Goal: Task Accomplishment & Management: Complete application form

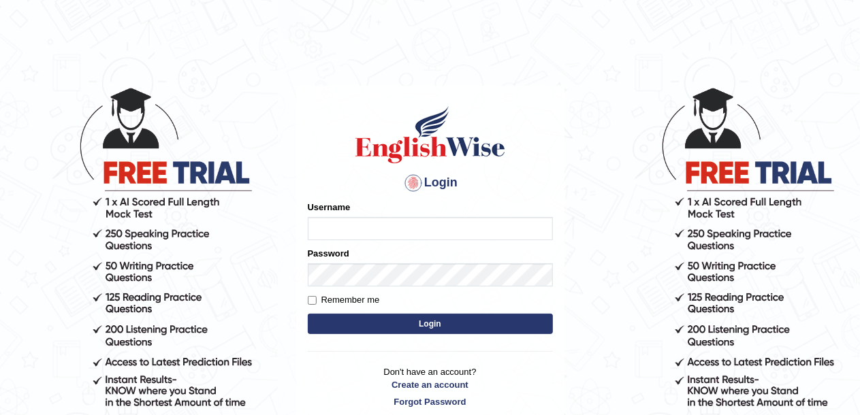
click at [373, 232] on input "Username" at bounding box center [430, 228] width 245 height 23
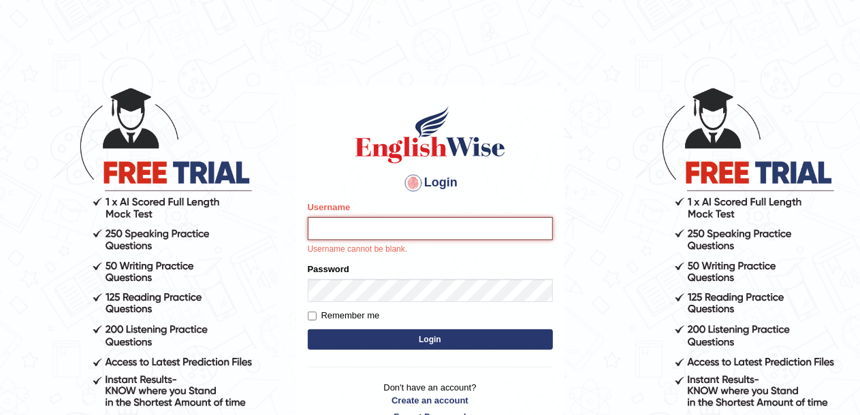
paste input "[EMAIL_ADDRESS][DOMAIN_NAME]"
type input "[EMAIL_ADDRESS][DOMAIN_NAME]"
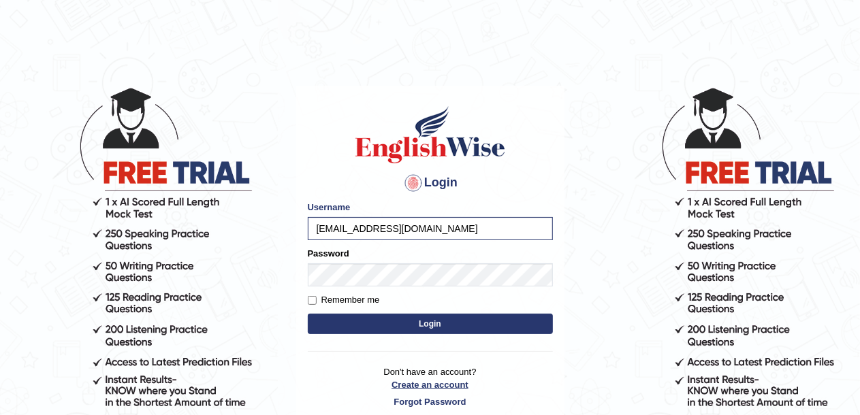
click at [445, 383] on link "Create an account" at bounding box center [430, 385] width 245 height 13
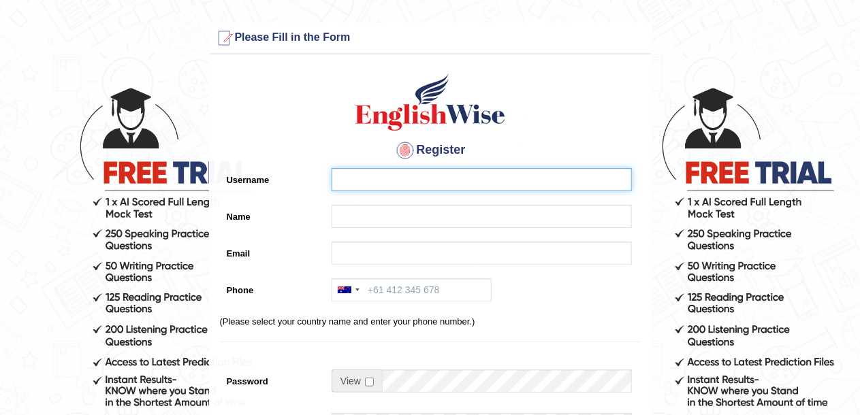
drag, startPoint x: 0, startPoint y: 0, endPoint x: 387, endPoint y: 180, distance: 426.5
click at [387, 180] on input "Username" at bounding box center [482, 179] width 300 height 23
type input "Richu"
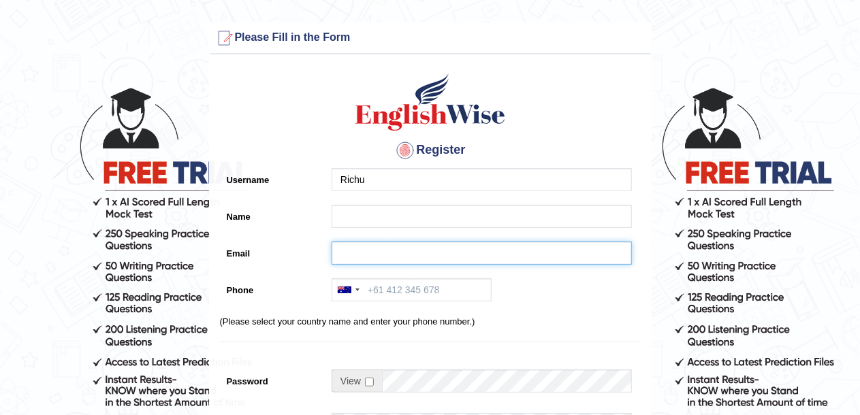
click at [383, 255] on input "Email" at bounding box center [482, 253] width 300 height 23
paste input "[EMAIL_ADDRESS][DOMAIN_NAME]"
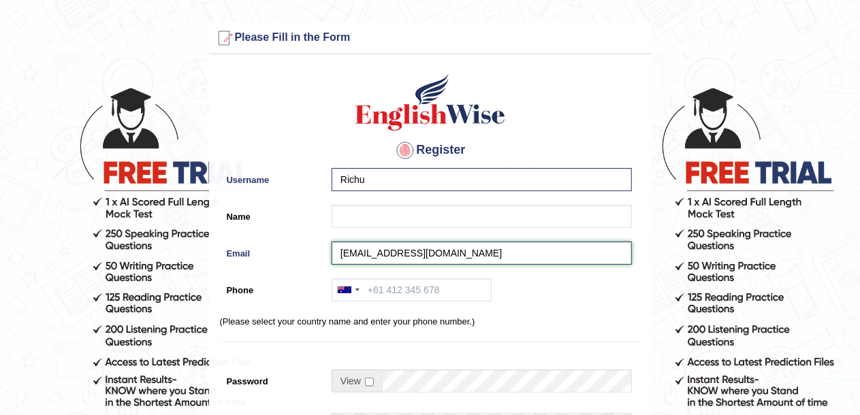
type input "rizwinriyas5@gmail.com"
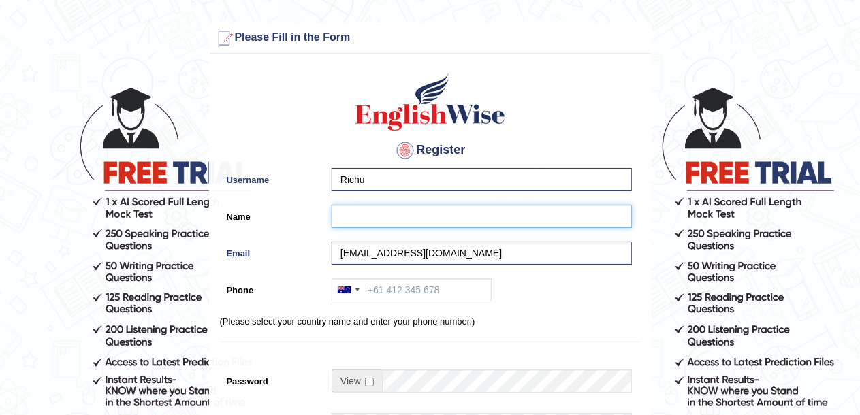
click at [366, 222] on input "Name" at bounding box center [482, 216] width 300 height 23
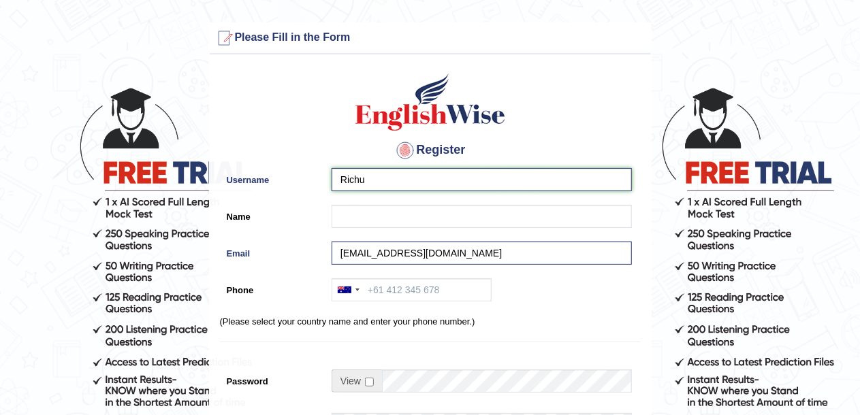
click at [380, 176] on input "Richu" at bounding box center [482, 179] width 300 height 23
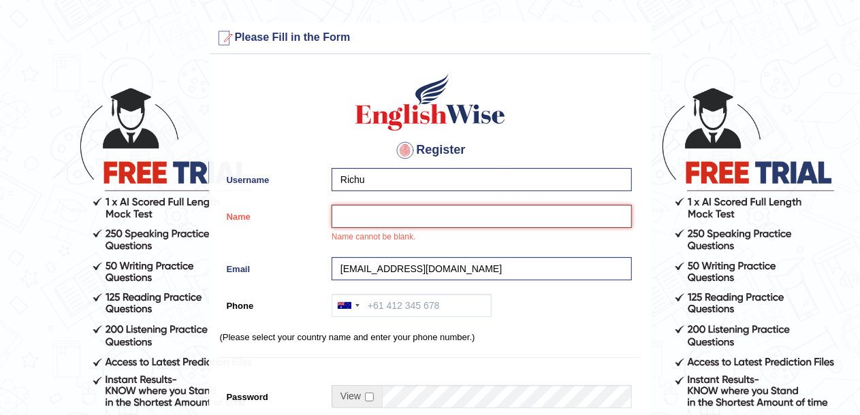
click at [407, 219] on input "Name" at bounding box center [482, 216] width 300 height 23
type input "Richu"
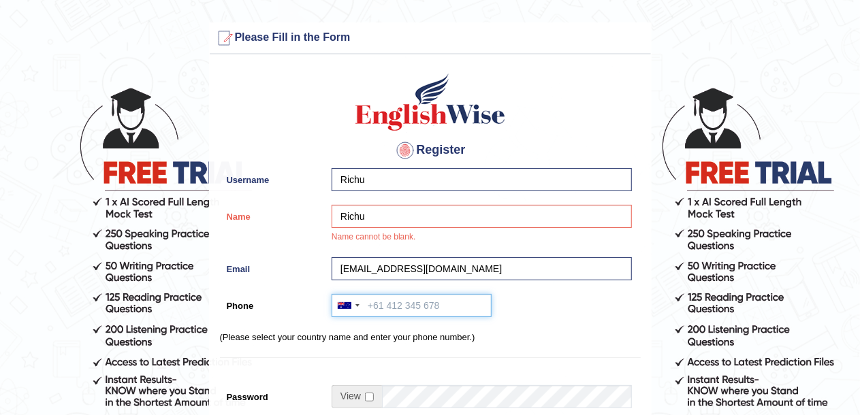
click at [392, 303] on input "Phone" at bounding box center [412, 305] width 160 height 23
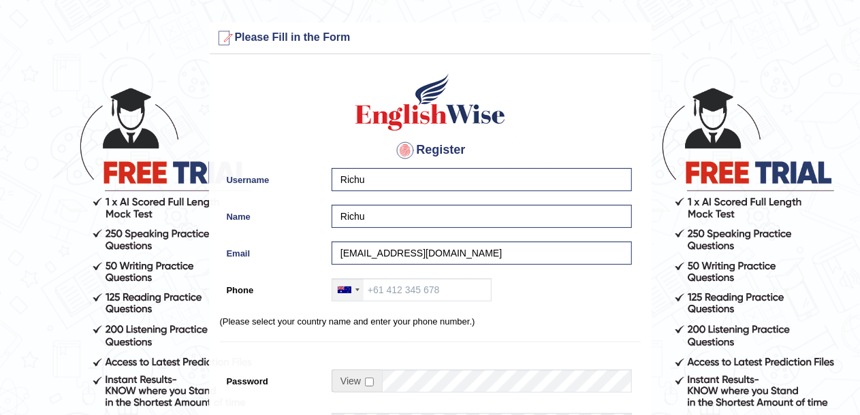
click at [352, 289] on div at bounding box center [347, 290] width 31 height 22
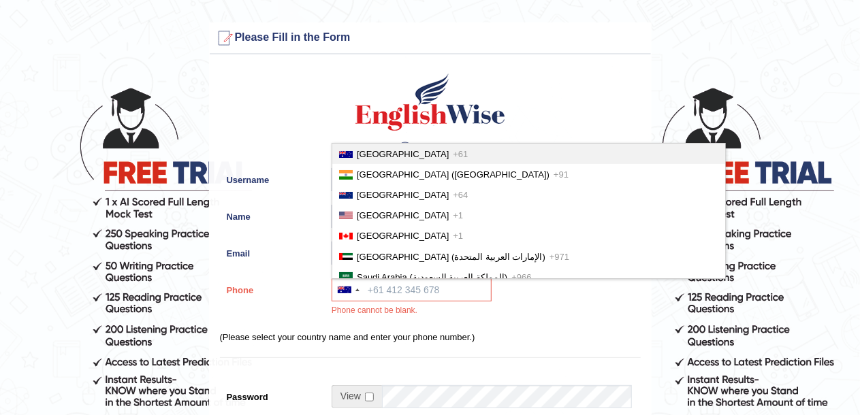
click at [554, 341] on p "(Please select your country name and enter your phone number.)" at bounding box center [430, 337] width 421 height 13
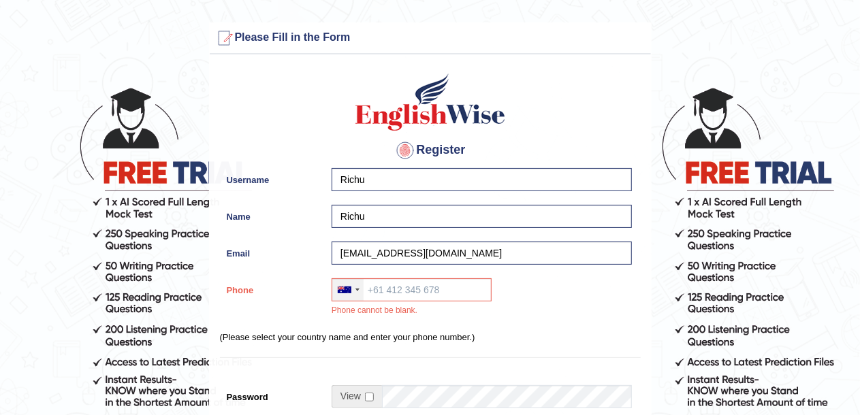
click at [357, 287] on div at bounding box center [347, 290] width 31 height 22
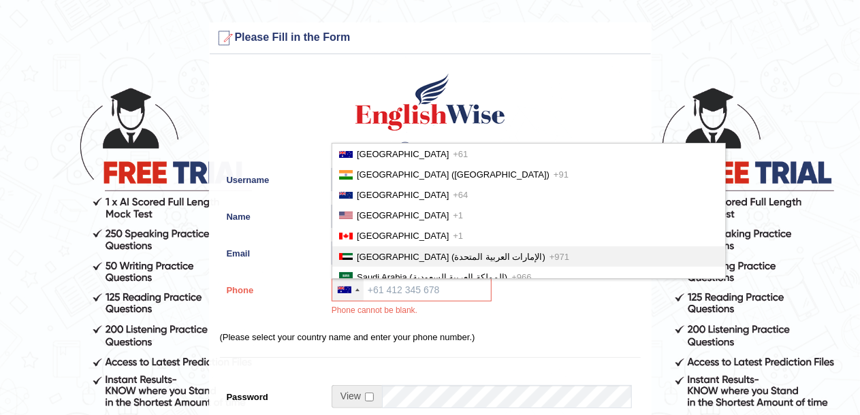
click at [405, 249] on li "United Arab Emirates (‫الإمارات العربية المتحدة‬‎) +971" at bounding box center [528, 257] width 393 height 20
type input "+971"
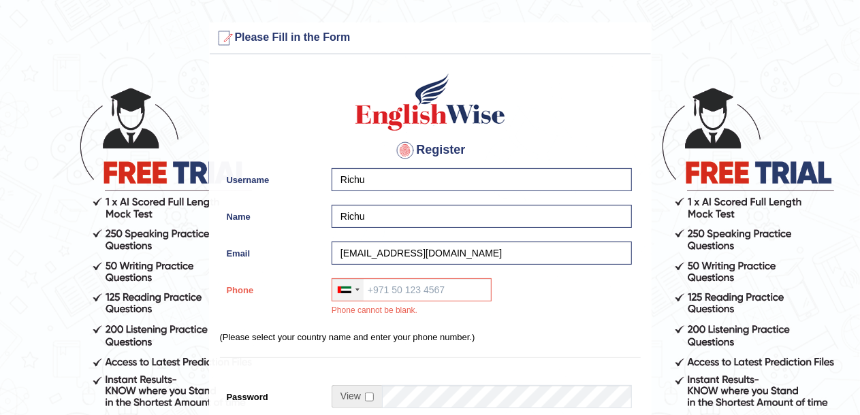
click at [360, 289] on div at bounding box center [347, 290] width 31 height 22
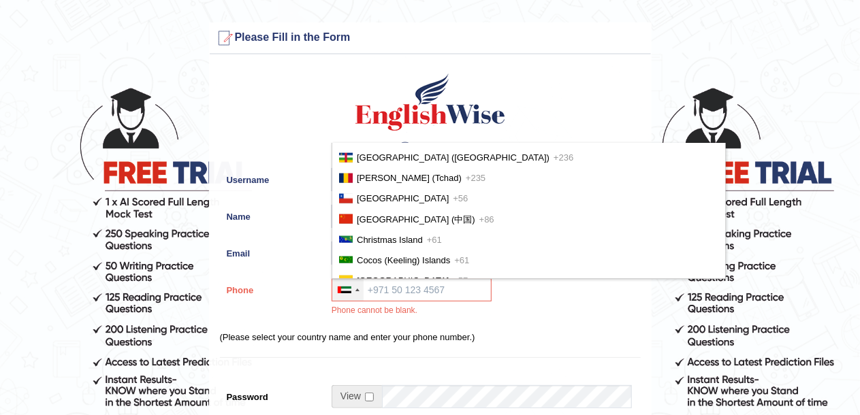
scroll to position [1011, 0]
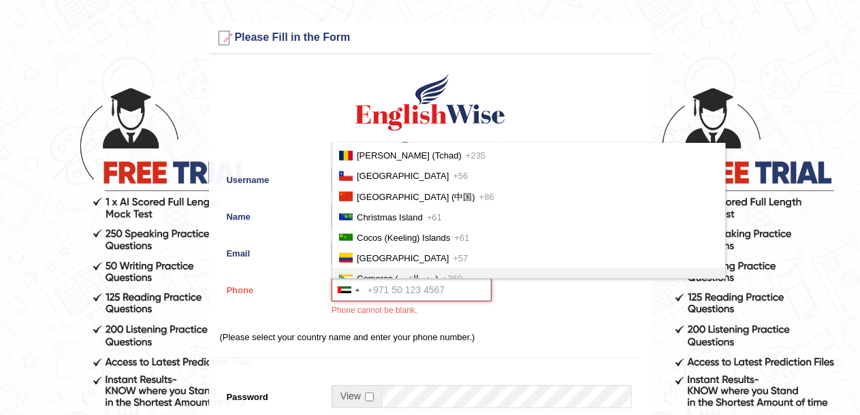
click at [385, 287] on input "Phone" at bounding box center [412, 290] width 160 height 23
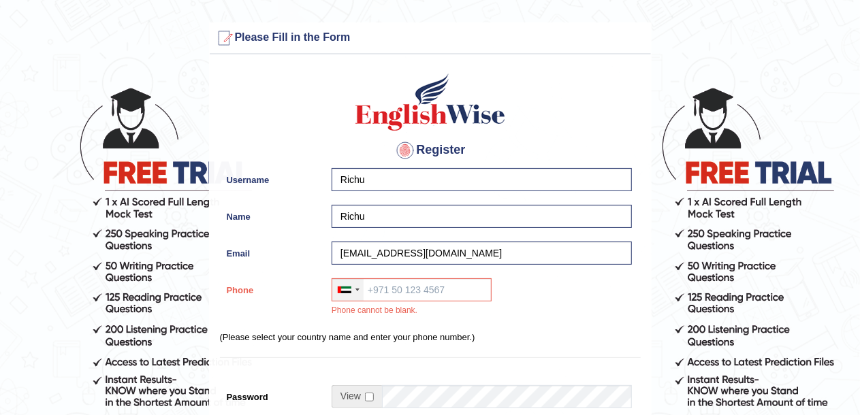
click at [361, 287] on div at bounding box center [347, 290] width 31 height 22
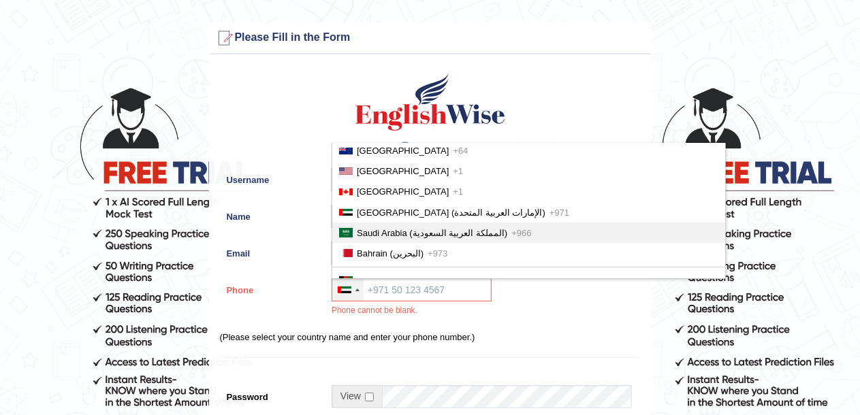
click at [511, 236] on span "+966" at bounding box center [521, 233] width 20 height 10
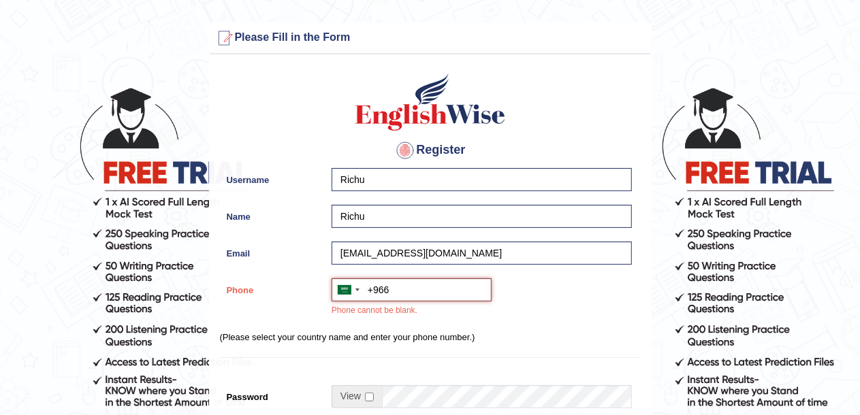
paste input "966 57 115 0280"
click at [388, 289] on input "+966966 57 115 0280" at bounding box center [412, 290] width 160 height 23
click at [407, 289] on input "+966 57 115 0280" at bounding box center [412, 290] width 160 height 23
type input "+966 571150280"
click at [554, 306] on div "Australia +61 India (भारत) +91 New Zealand +64 United States +1 Canada +1 Unite…" at bounding box center [478, 302] width 307 height 46
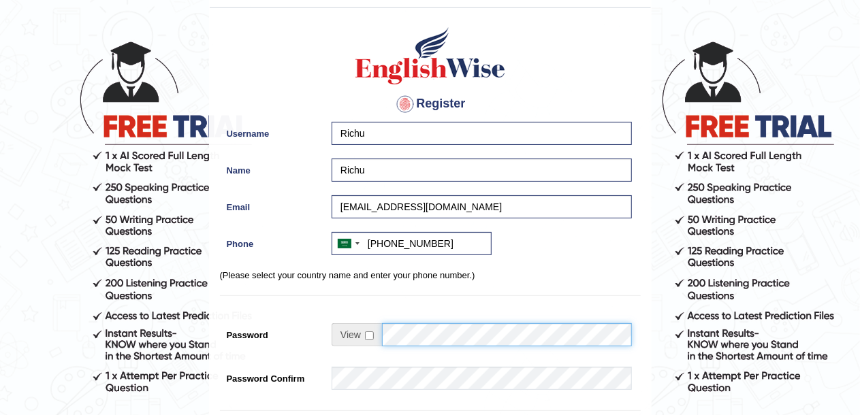
scroll to position [48, 0]
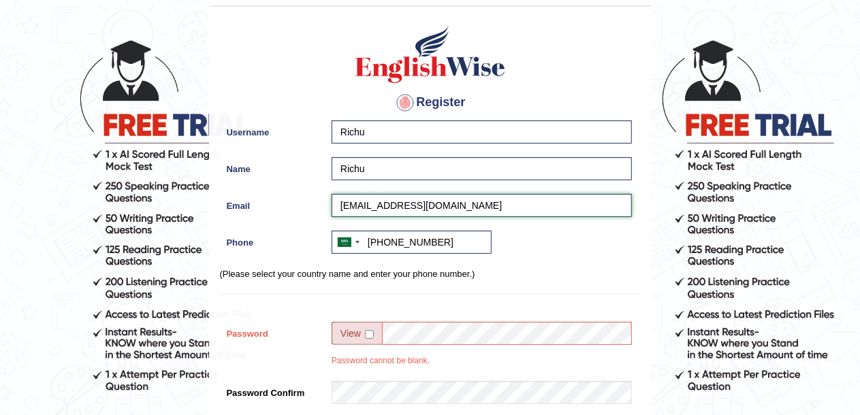
drag, startPoint x: 449, startPoint y: 208, endPoint x: 285, endPoint y: 204, distance: 164.2
click at [285, 204] on div "Email rizwinriyas5@gmail.com" at bounding box center [430, 209] width 421 height 30
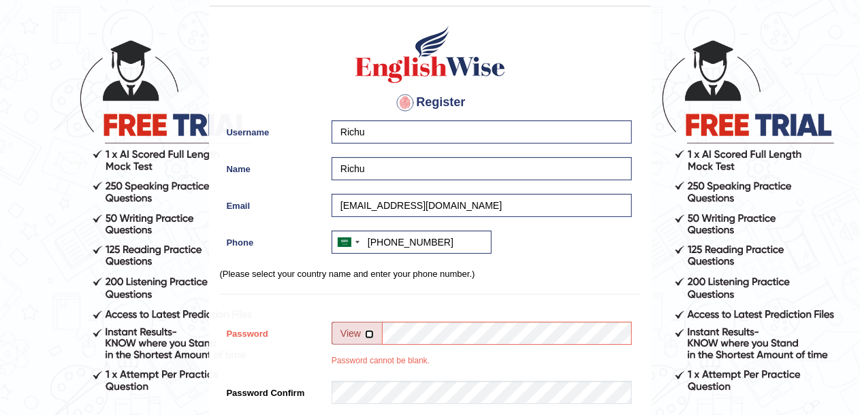
click at [371, 331] on input "checkbox" at bounding box center [369, 334] width 9 height 9
checkbox input "true"
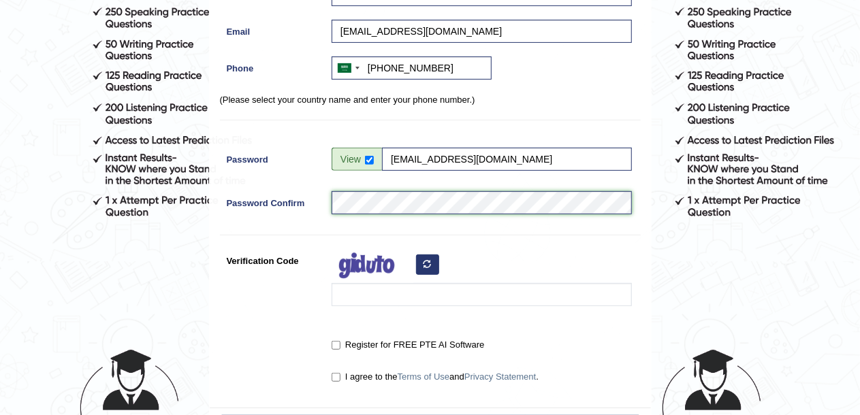
scroll to position [223, 0]
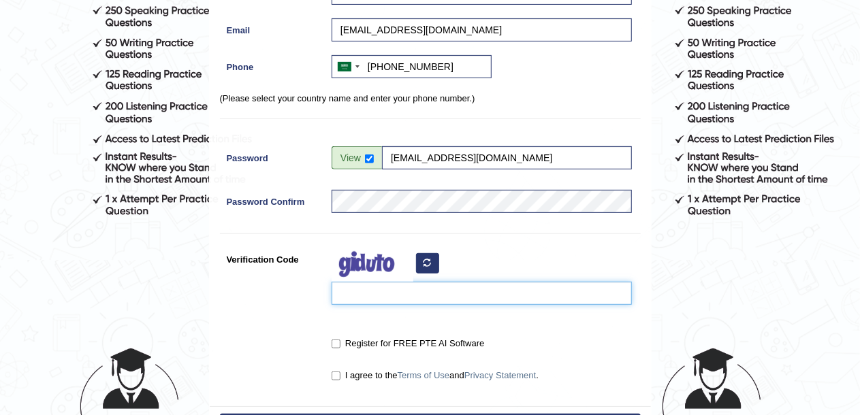
click at [421, 294] on input "Verification Code" at bounding box center [482, 293] width 300 height 23
type input "Aeivu"
click at [417, 346] on label "Register for FREE PTE AI Software" at bounding box center [408, 344] width 153 height 14
click at [340, 346] on input "Register for FREE PTE AI Software" at bounding box center [336, 344] width 9 height 9
checkbox input "true"
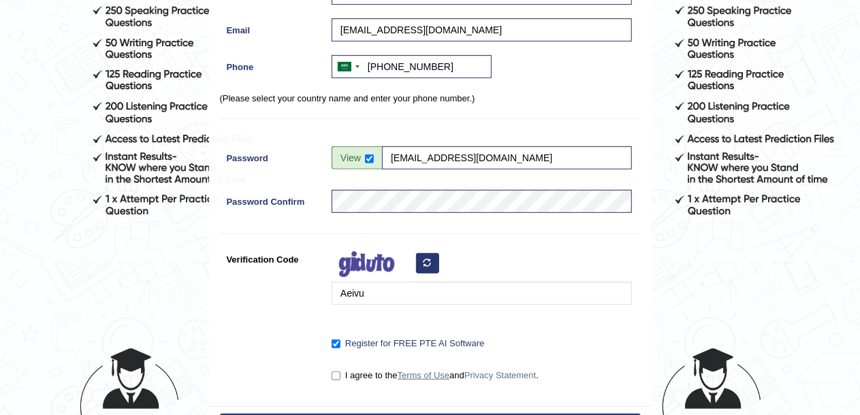
click at [418, 373] on link "Terms of Use" at bounding box center [424, 375] width 52 height 10
click at [334, 376] on input "I agree to the Terms of Use and Privacy Statement ." at bounding box center [336, 376] width 9 height 9
checkbox input "true"
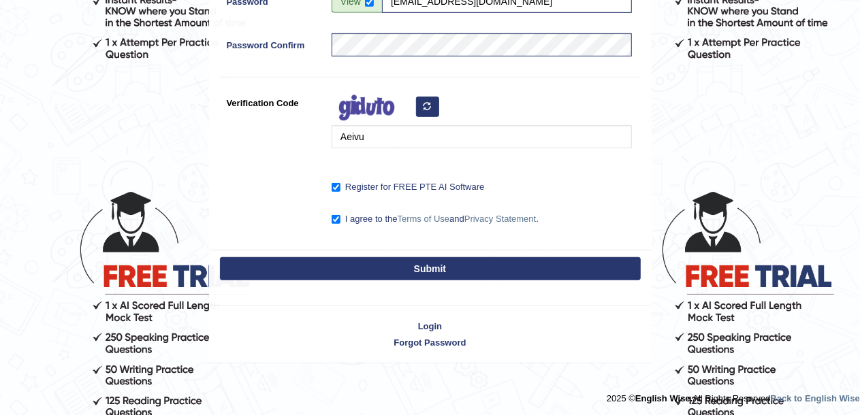
click at [457, 270] on button "Submit" at bounding box center [430, 268] width 421 height 23
type input "+966571150280"
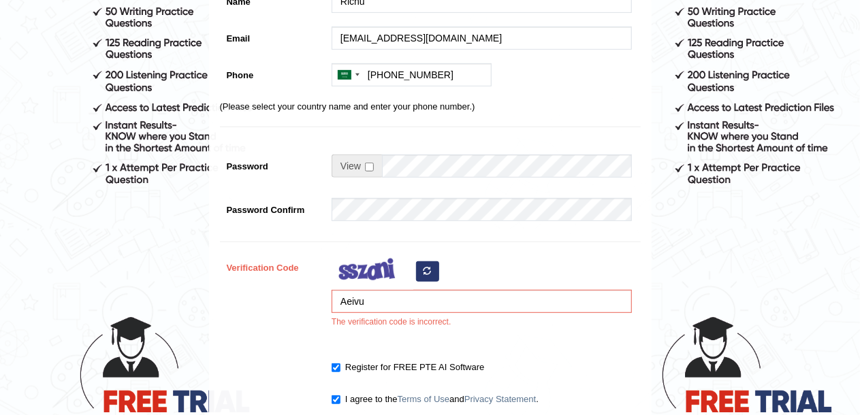
scroll to position [259, 0]
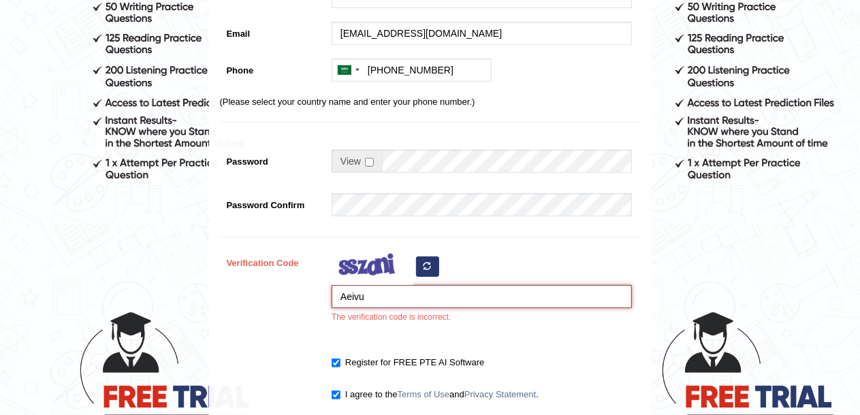
drag, startPoint x: 376, startPoint y: 300, endPoint x: 323, endPoint y: 286, distance: 55.0
click at [323, 286] on div "Verification Code Aeivu The verification code is incorrect." at bounding box center [430, 291] width 421 height 80
type input "fieivu"
type input "+966571150280"
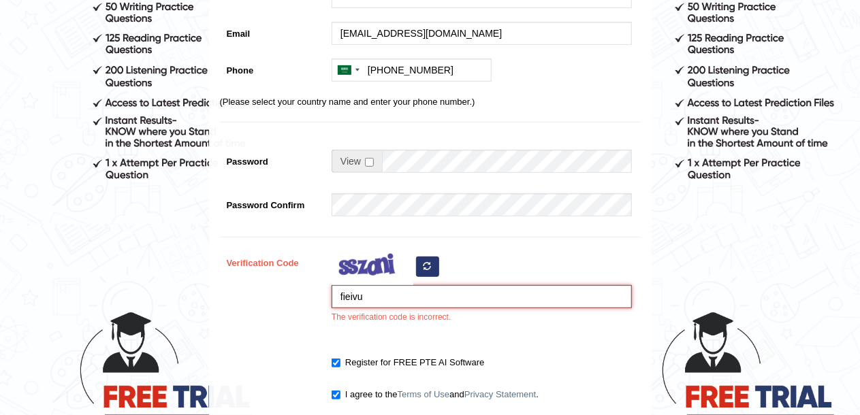
scroll to position [221, 0]
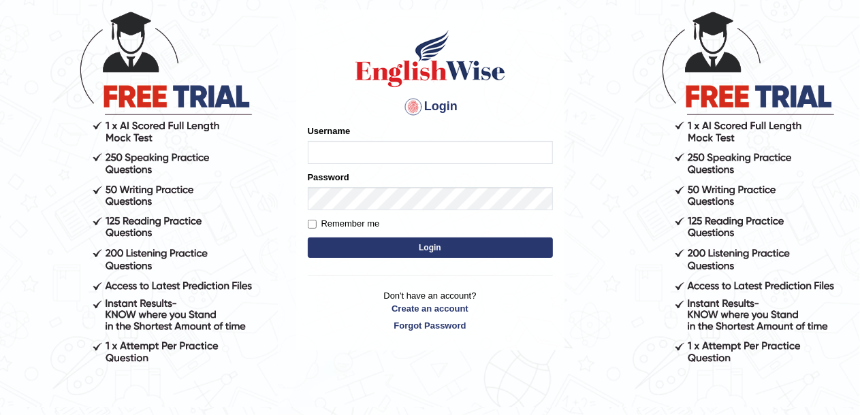
scroll to position [114, 0]
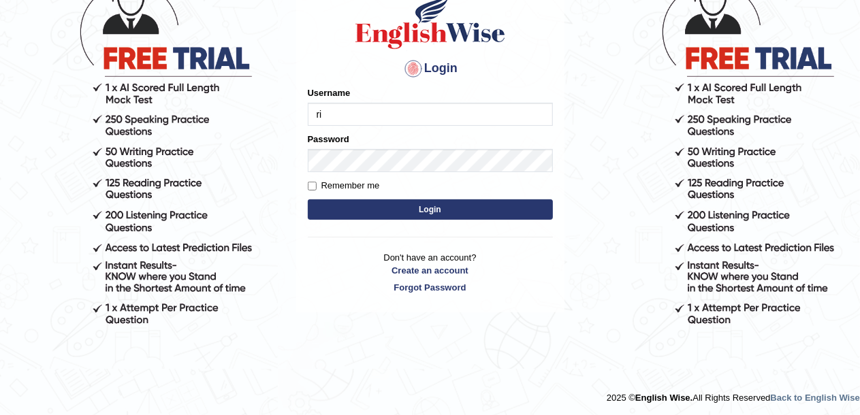
type input "r"
click at [464, 112] on input "Username" at bounding box center [430, 114] width 245 height 23
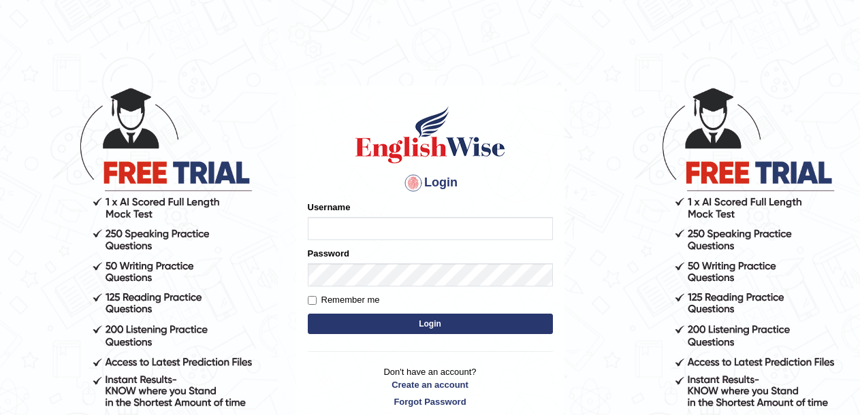
scroll to position [114, 0]
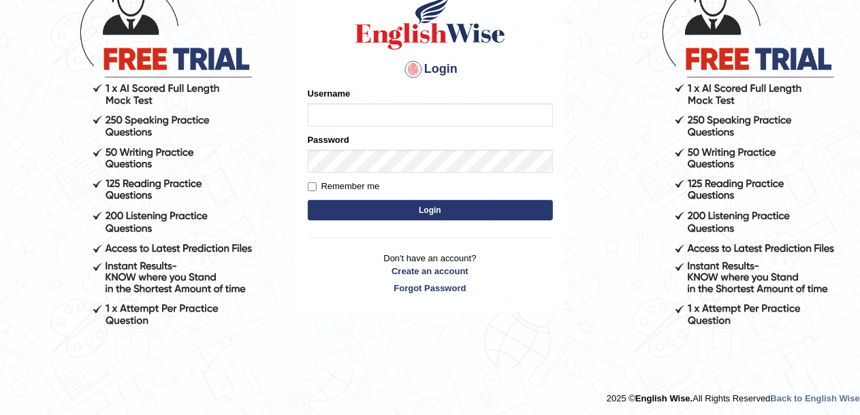
scroll to position [114, 0]
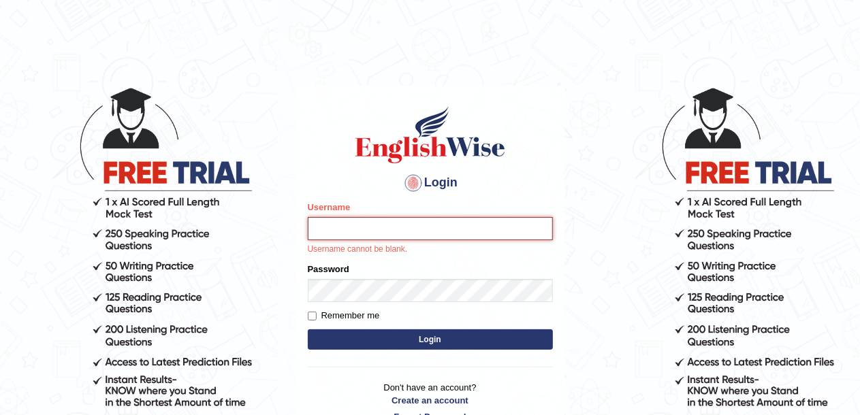
paste input "[EMAIL_ADDRESS][DOMAIN_NAME]"
type input "[EMAIL_ADDRESS][DOMAIN_NAME]"
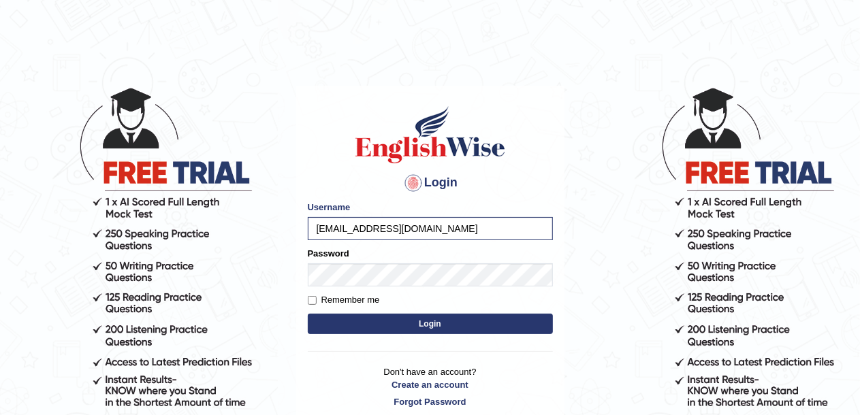
click at [424, 322] on button "Login" at bounding box center [430, 324] width 245 height 20
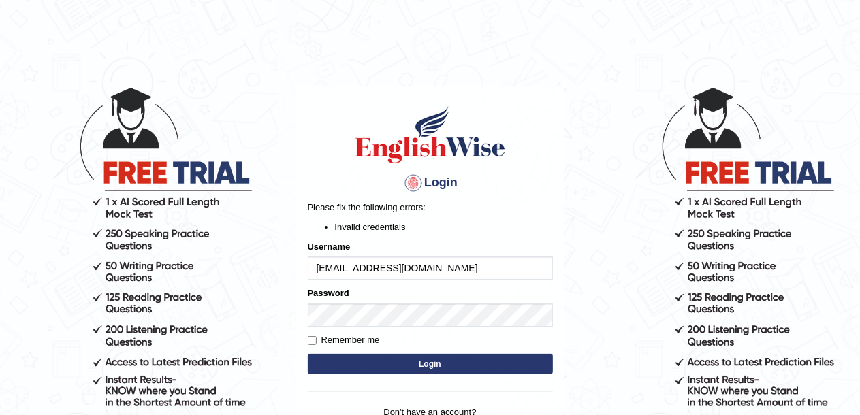
click at [473, 360] on button "Login" at bounding box center [430, 364] width 245 height 20
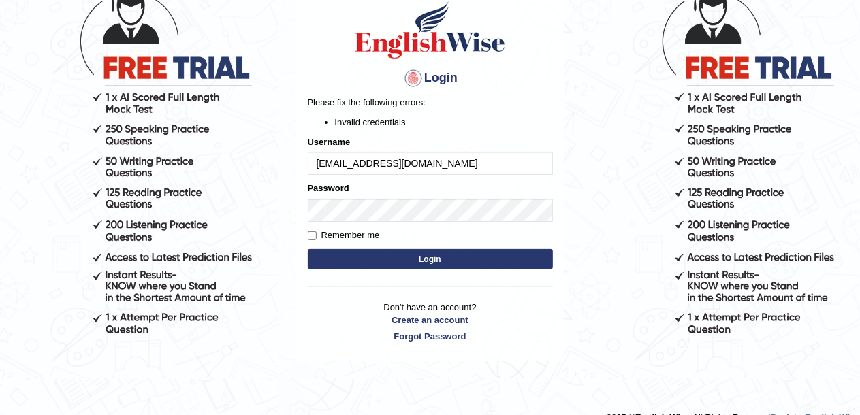
scroll to position [106, 0]
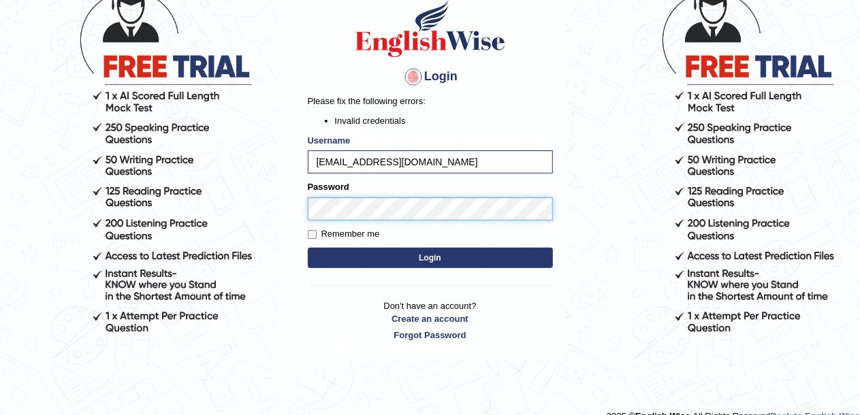
click at [302, 191] on div "Login Please fix the following errors: Invalid credentials Username [EMAIL_ADDR…" at bounding box center [430, 170] width 268 height 381
click at [422, 256] on button "Login" at bounding box center [430, 258] width 245 height 20
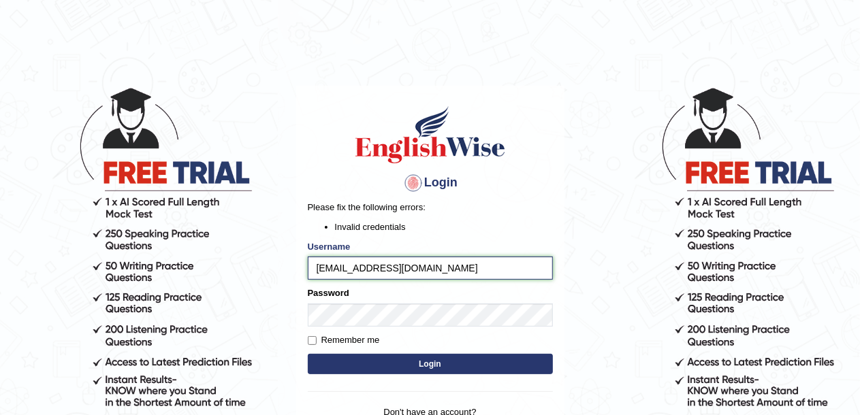
drag, startPoint x: 422, startPoint y: 264, endPoint x: 302, endPoint y: 268, distance: 119.9
click at [302, 268] on div "Login Please fix the following errors: Invalid credentials Username rizwinriyas…" at bounding box center [430, 276] width 268 height 381
paste input "[EMAIL_ADDRESS][DOMAIN_NAME]"
type input "[EMAIL_ADDRESS][DOMAIN_NAME]"
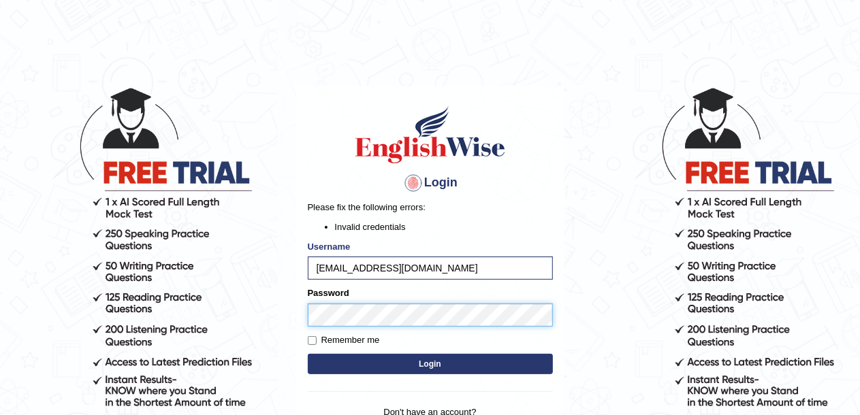
click at [256, 320] on body "Login Please fix the following errors: Invalid credentials Username rizwinriyas…" at bounding box center [430, 250] width 860 height 415
click at [440, 362] on button "Login" at bounding box center [430, 364] width 245 height 20
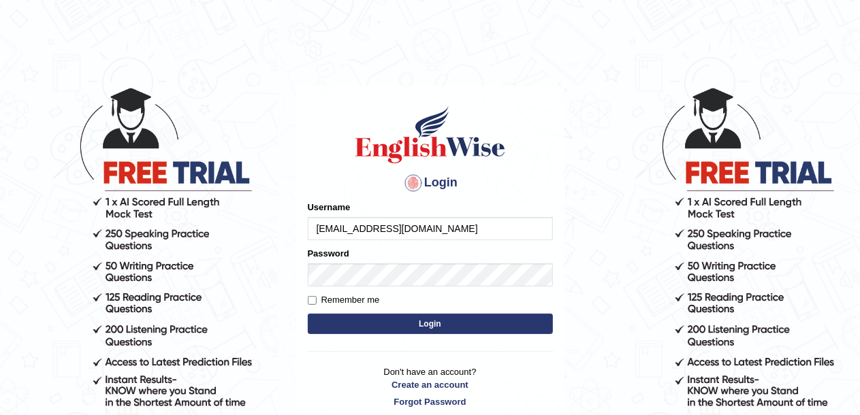
type input "[EMAIL_ADDRESS][DOMAIN_NAME]"
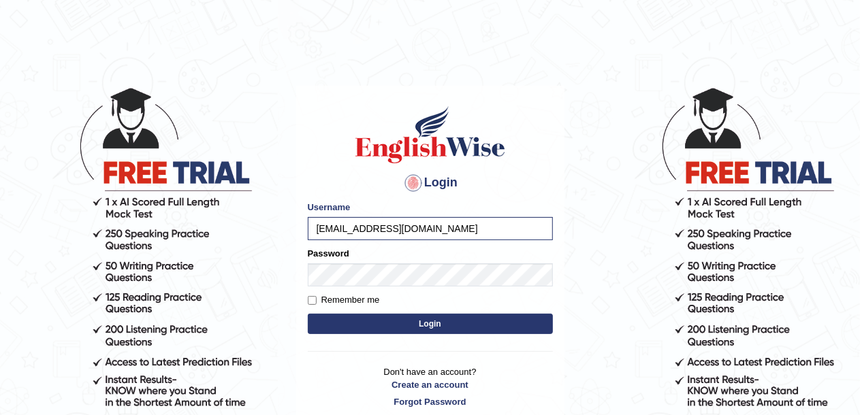
click at [460, 329] on button "Login" at bounding box center [430, 324] width 245 height 20
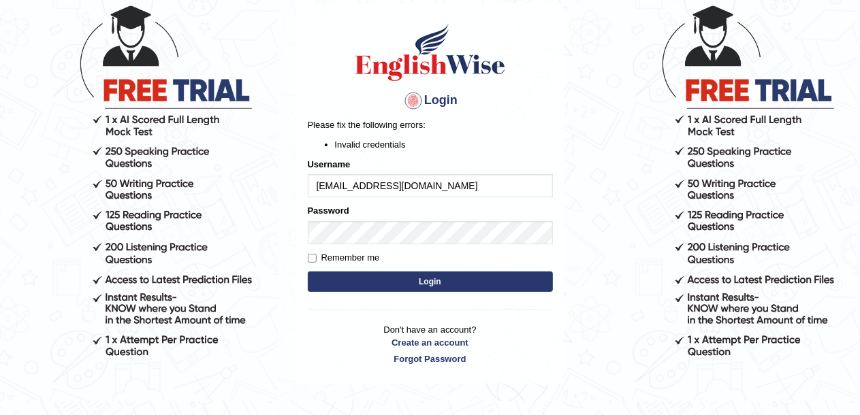
scroll to position [116, 0]
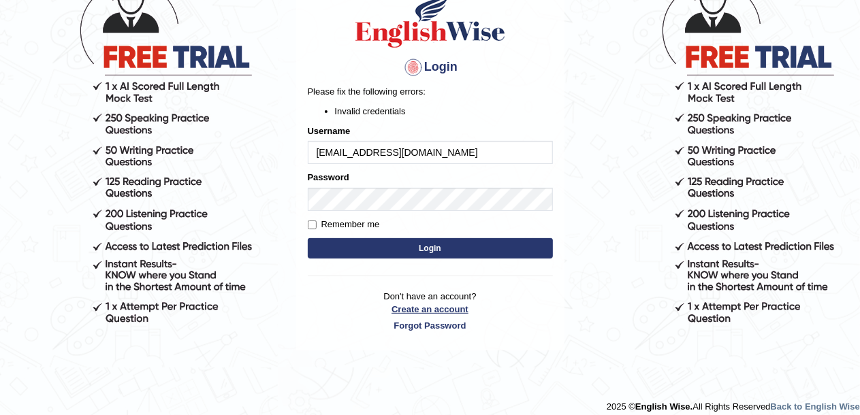
click at [439, 308] on link "Create an account" at bounding box center [430, 309] width 245 height 13
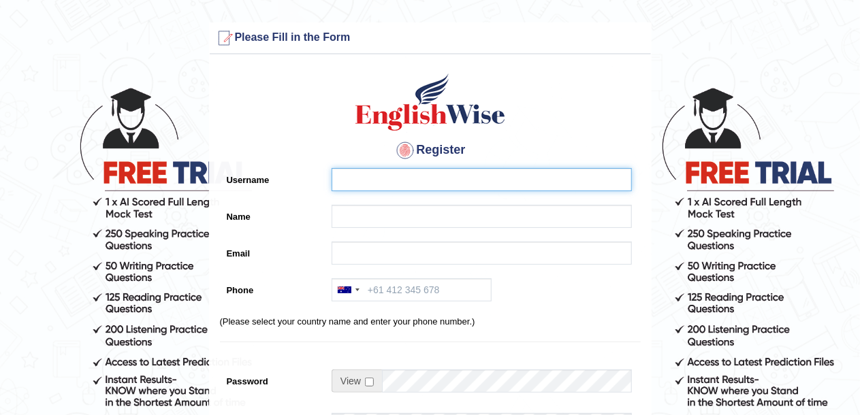
click at [434, 186] on input "Username" at bounding box center [482, 179] width 300 height 23
type input "Richu"
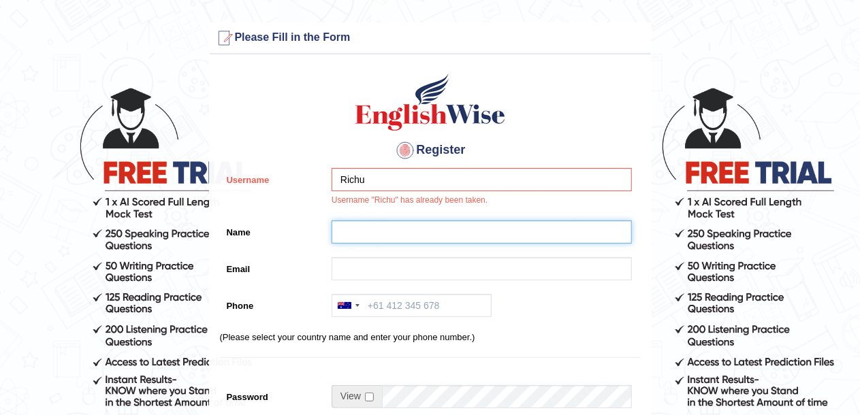
click at [406, 225] on input "Name" at bounding box center [482, 232] width 300 height 23
type input "Richu"
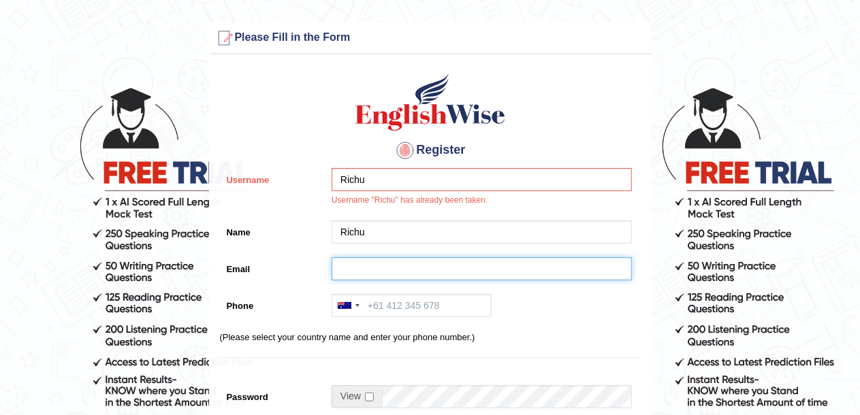
type input "[EMAIL_ADDRESS][DOMAIN_NAME]"
type input "+966571150280"
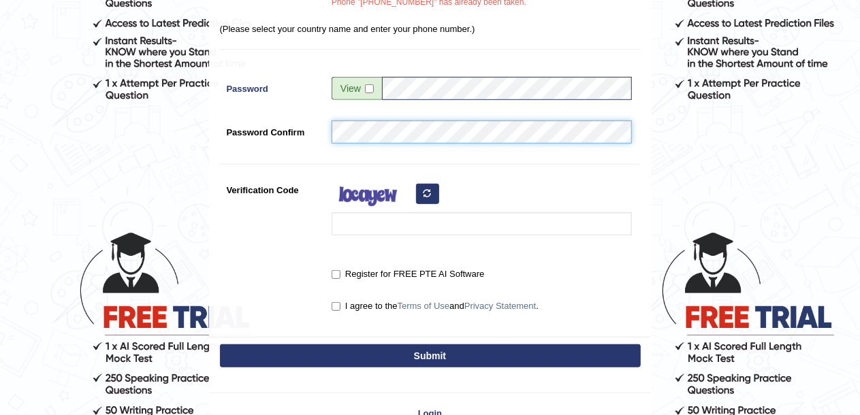
scroll to position [345, 0]
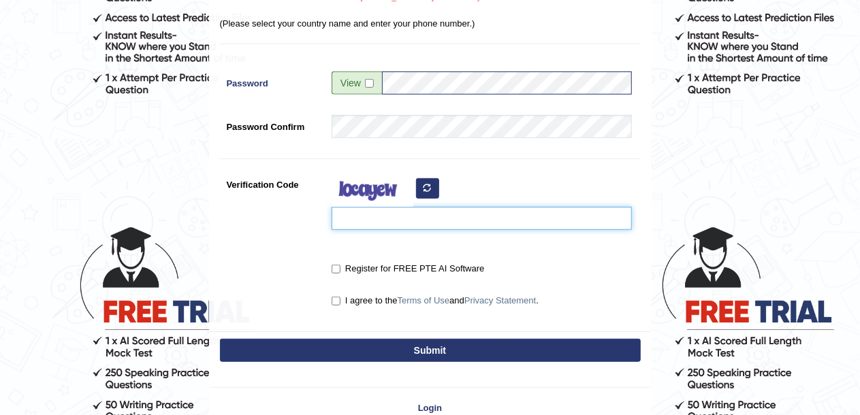
click at [410, 222] on input "Verification Code" at bounding box center [482, 218] width 300 height 23
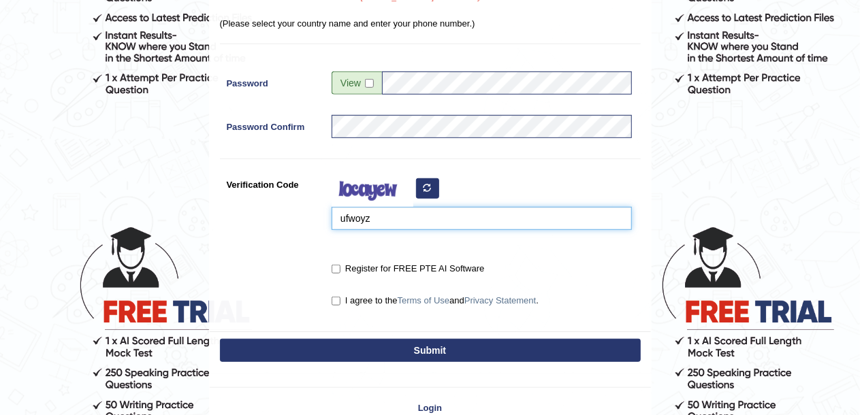
type input "ufwoyz"
click at [358, 285] on div "Register Username Richu Username "Richu" has already been taken. Name Richu Ema…" at bounding box center [430, 24] width 441 height 615
click at [354, 258] on div "Register for FREE PTE AI Software" at bounding box center [482, 266] width 300 height 18
click at [355, 274] on div "Register for FREE PTE AI Software" at bounding box center [478, 269] width 307 height 25
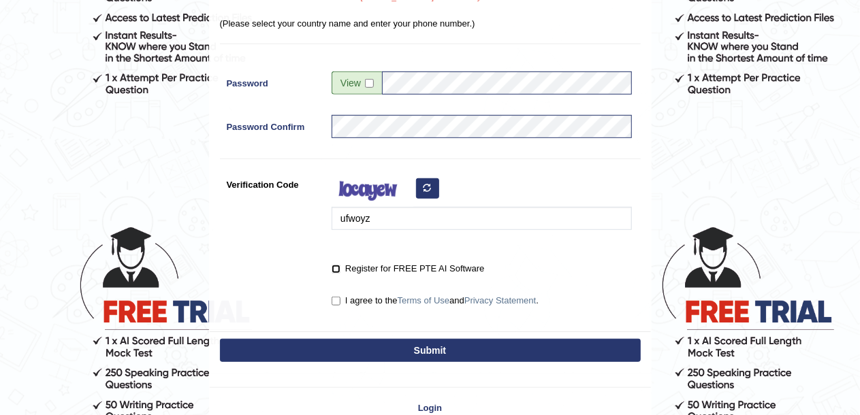
click at [336, 270] on input "Register for FREE PTE AI Software" at bounding box center [336, 269] width 9 height 9
checkbox input "true"
click at [340, 301] on label "I agree to the Terms of Use and Privacy Statement ." at bounding box center [435, 301] width 207 height 14
click at [340, 301] on input "I agree to the Terms of Use and Privacy Statement ." at bounding box center [336, 301] width 9 height 9
checkbox input "true"
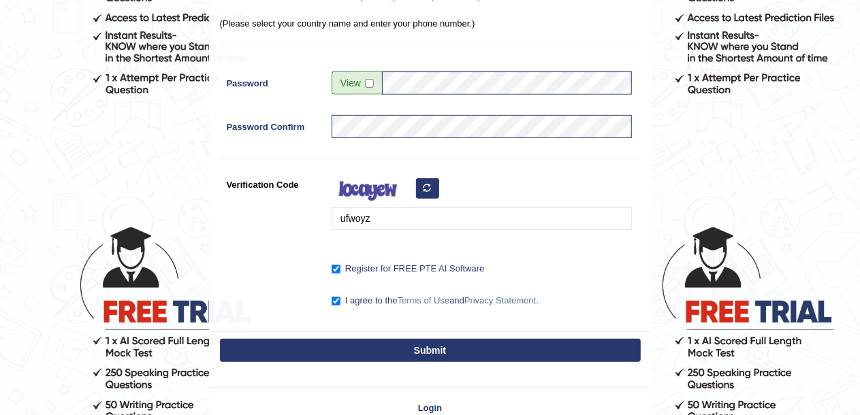
click at [425, 352] on button "Submit" at bounding box center [430, 350] width 421 height 23
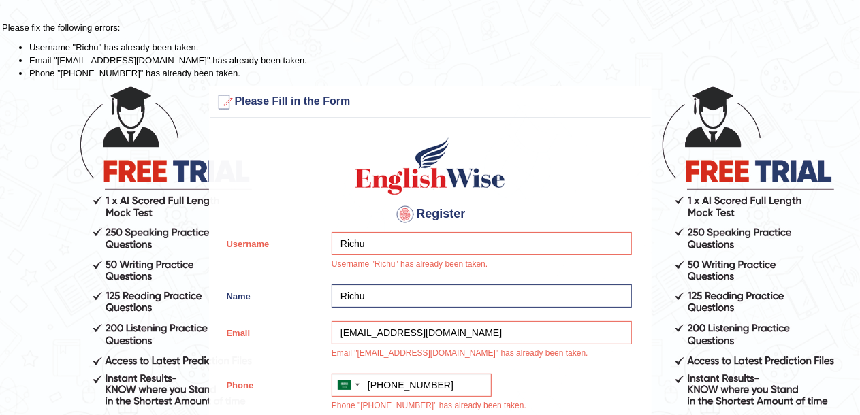
scroll to position [0, 0]
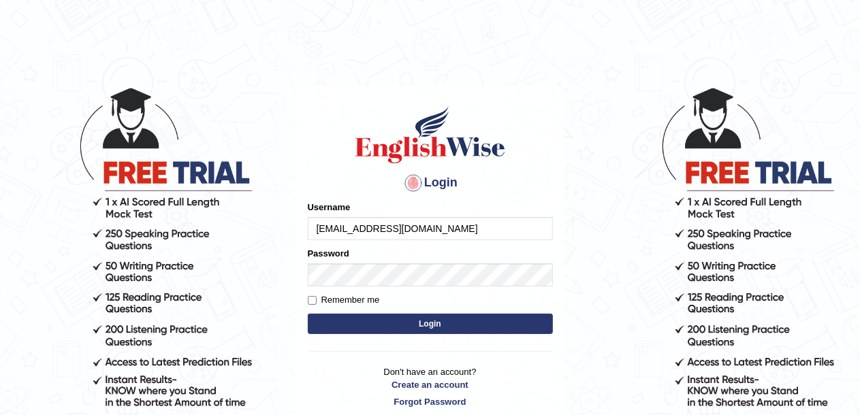
type input "[EMAIL_ADDRESS][DOMAIN_NAME]"
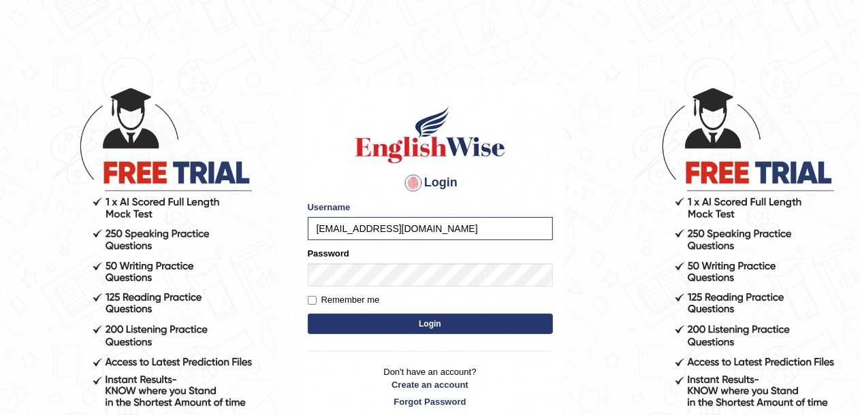
click at [415, 322] on button "Login" at bounding box center [430, 324] width 245 height 20
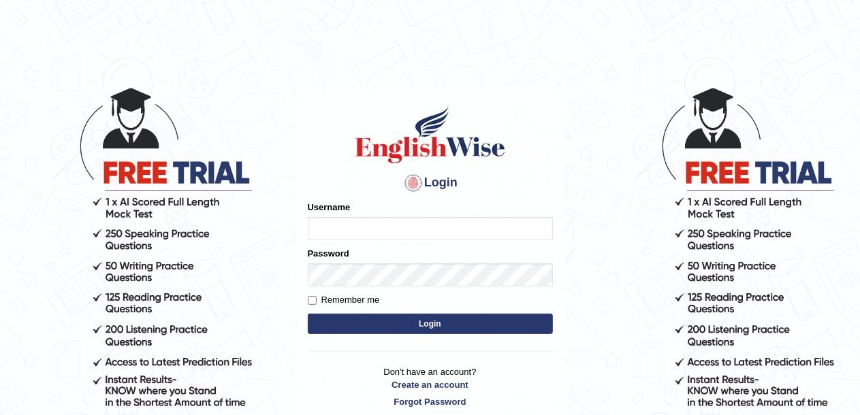
click at [406, 227] on input "Username" at bounding box center [430, 228] width 245 height 23
type input "[EMAIL_ADDRESS][DOMAIN_NAME]"
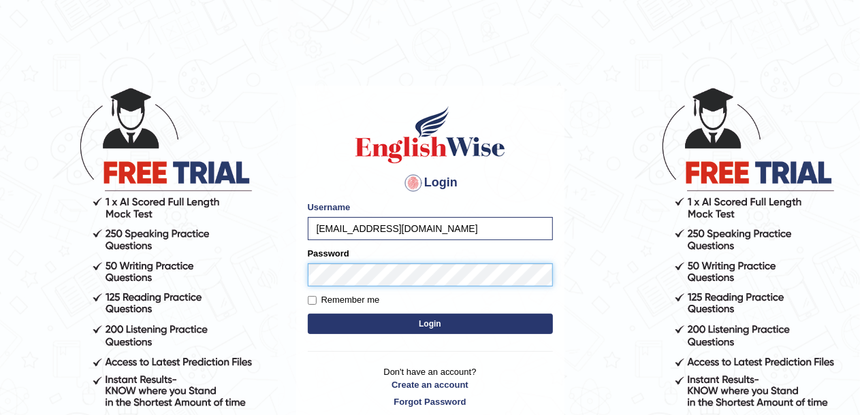
click at [308, 314] on button "Login" at bounding box center [430, 324] width 245 height 20
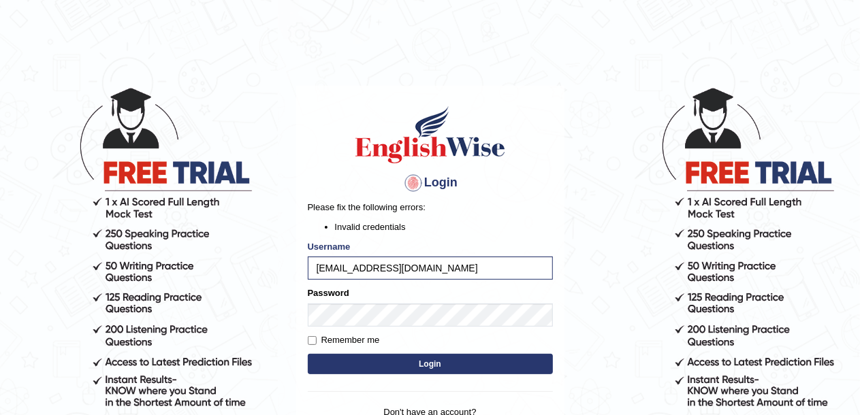
click at [438, 361] on button "Login" at bounding box center [430, 364] width 245 height 20
click at [523, 216] on div "Please fix the following errors: Invalid credentials" at bounding box center [430, 217] width 245 height 33
click at [426, 370] on button "Login" at bounding box center [430, 364] width 245 height 20
click at [573, 129] on body "Login Please fix the following errors: Invalid credentials Username rizwinriyas…" at bounding box center [430, 250] width 860 height 415
click at [428, 267] on input "[EMAIL_ADDRESS][DOMAIN_NAME]" at bounding box center [430, 268] width 245 height 23
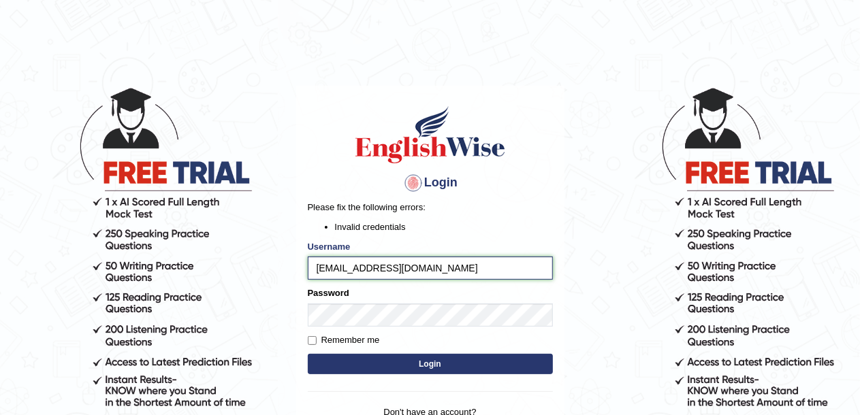
drag, startPoint x: 428, startPoint y: 267, endPoint x: 251, endPoint y: 272, distance: 176.4
click at [251, 272] on body "Login Please fix the following errors: Invalid credentials Username rizwinriyas…" at bounding box center [430, 250] width 860 height 415
paste input "[EMAIL_ADDRESS][DOMAIN_NAME]"
type input "[EMAIL_ADDRESS][DOMAIN_NAME]"
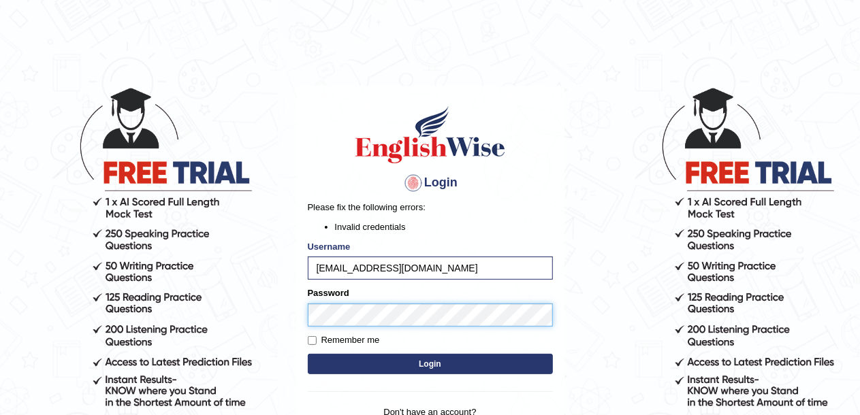
click at [218, 315] on body "Login Please fix the following errors: Invalid credentials Username rizwinriyas…" at bounding box center [430, 250] width 860 height 415
click at [308, 354] on button "Login" at bounding box center [430, 364] width 245 height 20
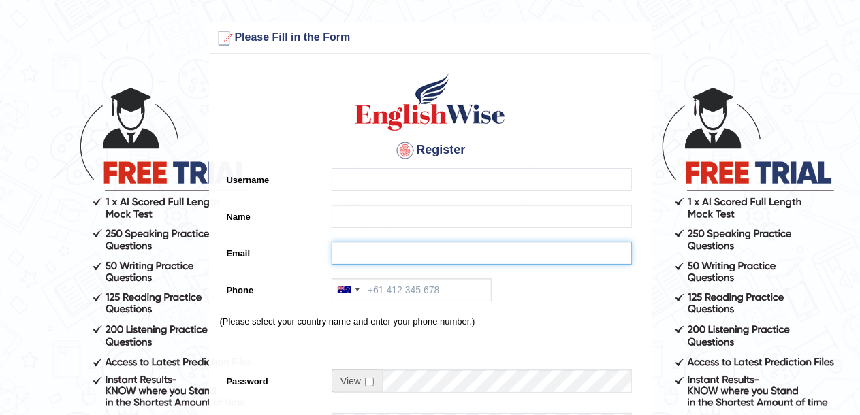
click at [357, 244] on input "Email" at bounding box center [482, 253] width 300 height 23
type input "v"
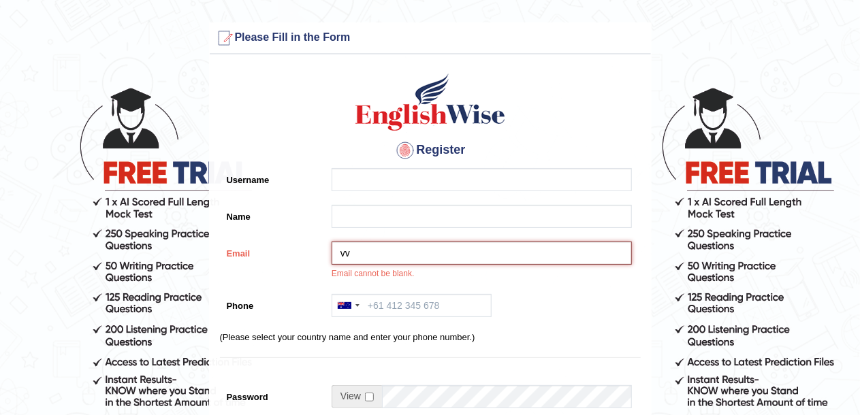
click at [353, 253] on input "vv" at bounding box center [482, 253] width 300 height 23
type input "v"
paste input "rizwinriyas5@gmail.com"
type input "rizwinriyas5@gmail.com"
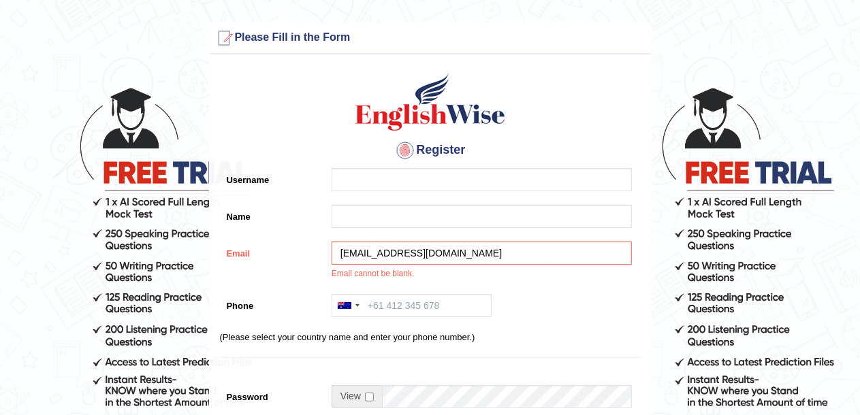
click at [304, 177] on label "Username" at bounding box center [273, 177] width 106 height 18
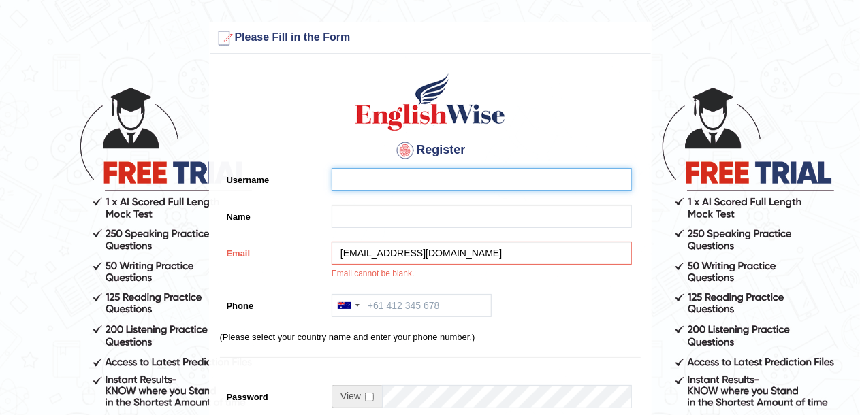
click at [332, 177] on input "Username" at bounding box center [482, 179] width 300 height 23
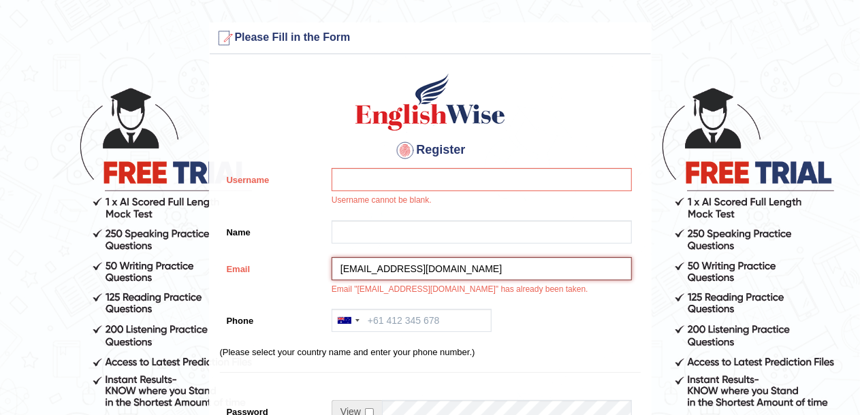
drag, startPoint x: 392, startPoint y: 253, endPoint x: 328, endPoint y: 249, distance: 63.4
click at [328, 249] on div "Register Username Username cannot be blank. Name Email rizwinriyas5@gmail.com E…" at bounding box center [430, 360] width 441 height 599
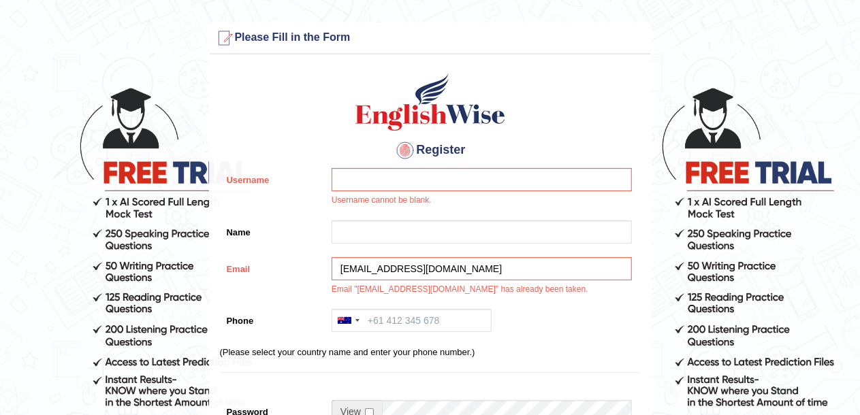
click at [299, 212] on div "Username Username cannot be blank." at bounding box center [430, 191] width 421 height 46
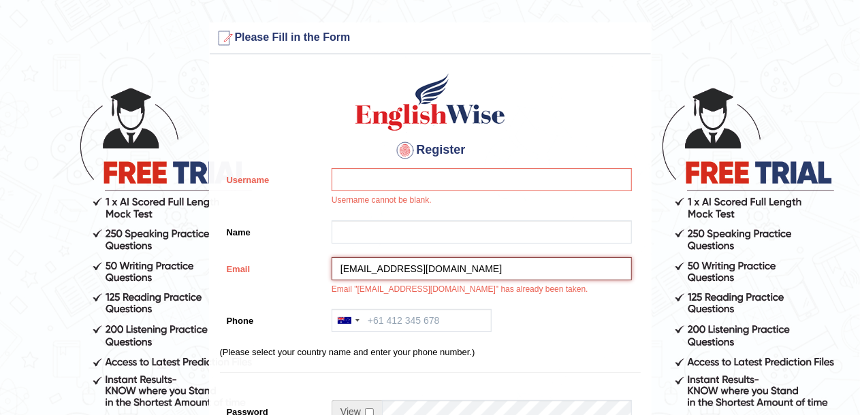
drag, startPoint x: 392, startPoint y: 267, endPoint x: 319, endPoint y: 267, distance: 72.9
click at [319, 267] on div "Email rizwinriyas5@gmail.com Email "rizwinriyas5@gmail.com" has already been ta…" at bounding box center [430, 280] width 421 height 46
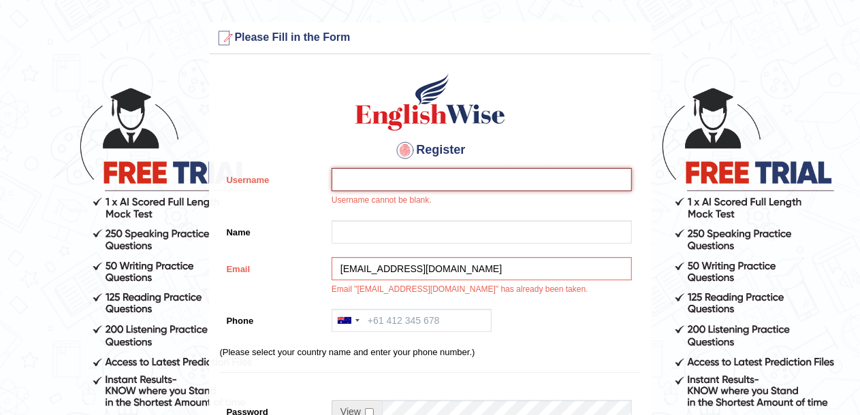
click at [355, 190] on input "Username" at bounding box center [482, 179] width 300 height 23
paste input "rizwinriyas5"
type input "rizwinriyas5"
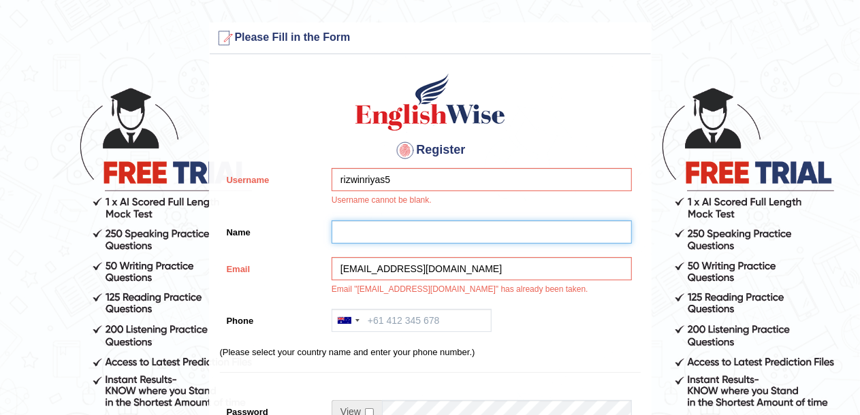
click at [384, 228] on input "Name" at bounding box center [482, 232] width 300 height 23
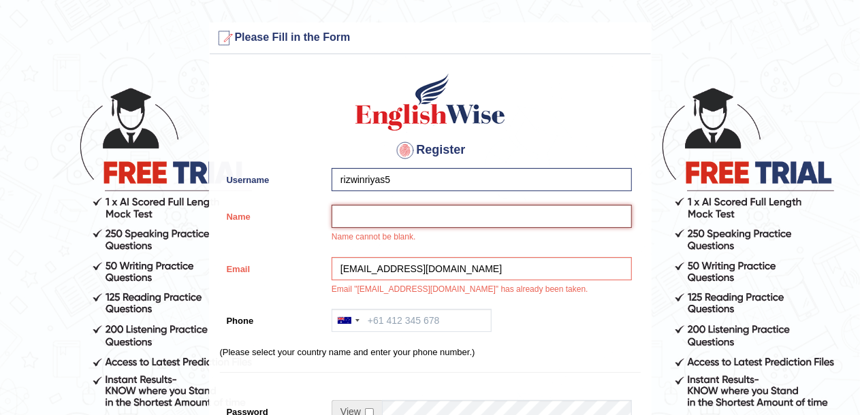
drag, startPoint x: 384, startPoint y: 228, endPoint x: 353, endPoint y: 207, distance: 37.8
click at [353, 207] on input "Name" at bounding box center [482, 216] width 300 height 23
paste input "rizwinriyas5"
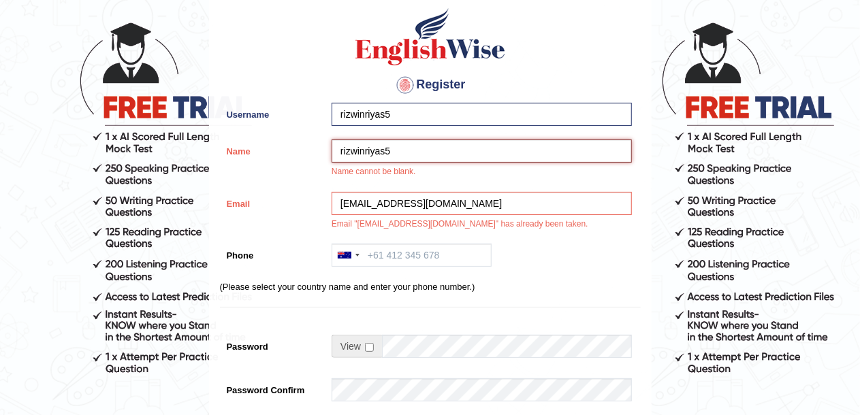
scroll to position [69, 0]
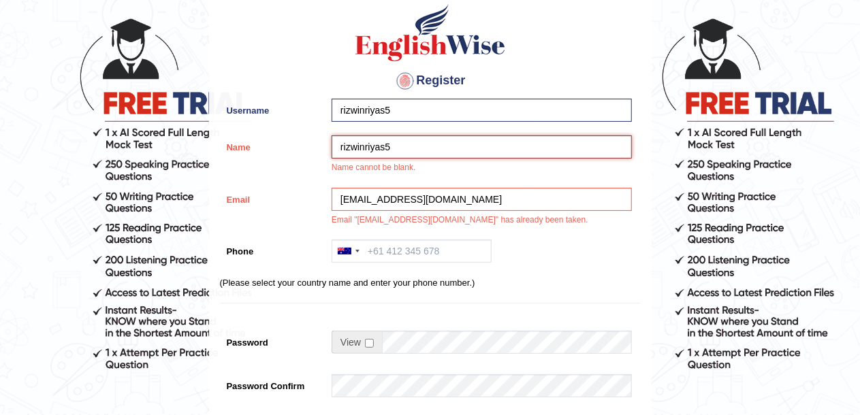
type input "rizwinriyas5"
click at [368, 342] on input "checkbox" at bounding box center [369, 343] width 9 height 9
checkbox input "true"
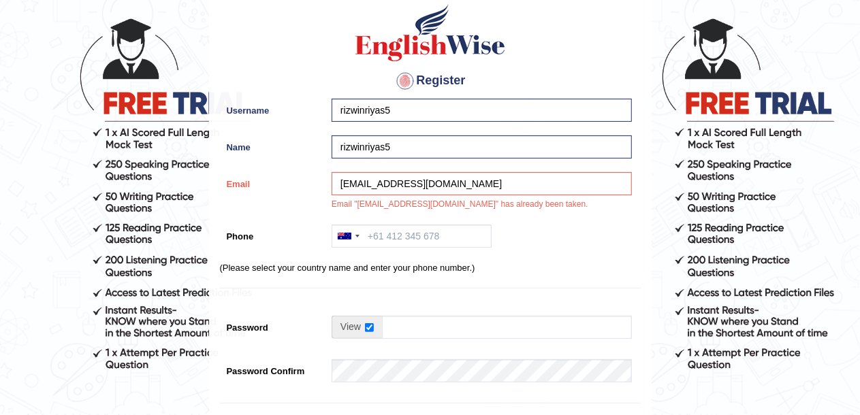
click at [402, 345] on td at bounding box center [482, 331] width 300 height 30
click at [411, 323] on input "Password" at bounding box center [507, 327] width 250 height 23
paste input "rizwinriyas5"
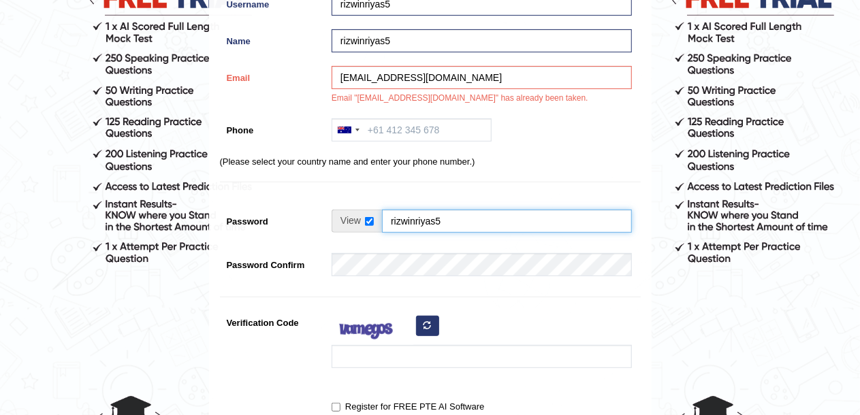
scroll to position [175, 0]
type input "rizwinriyas5"
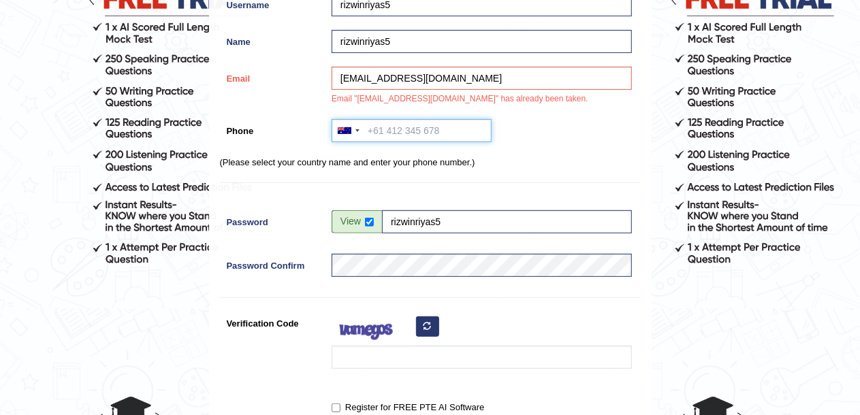
click at [390, 135] on input "Phone" at bounding box center [412, 130] width 160 height 23
paste input "966 57 115 0280"
click at [353, 135] on div at bounding box center [347, 131] width 31 height 22
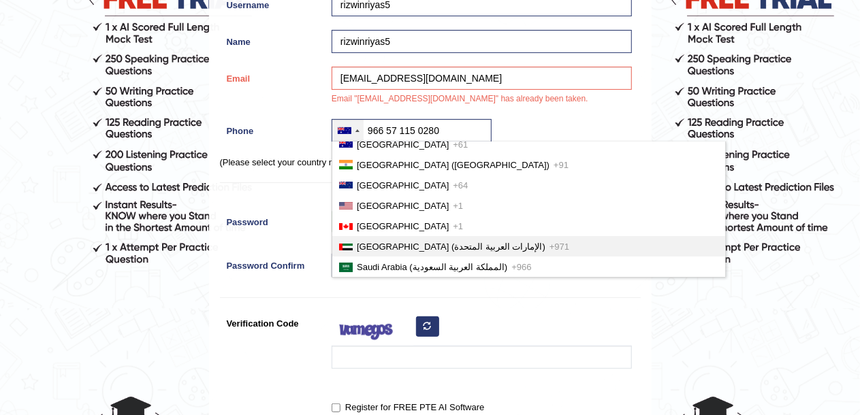
scroll to position [9, 0]
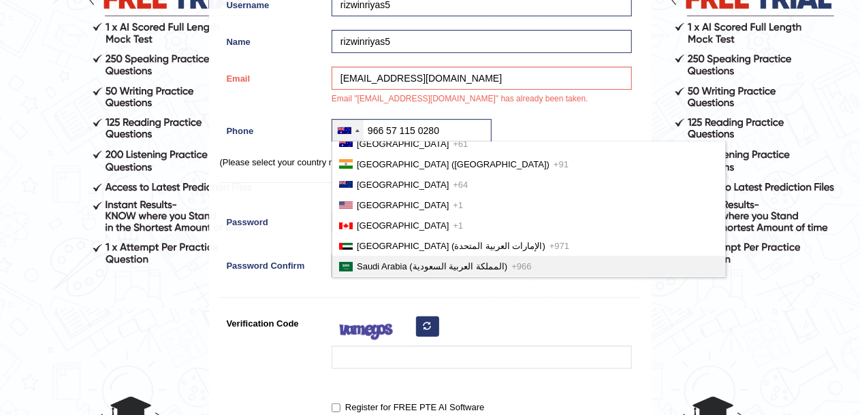
click at [394, 272] on li "Saudi Arabia (‫المملكة العربية السعودية‬‎) +966" at bounding box center [528, 266] width 393 height 20
type input "+966966 57 115 0280"
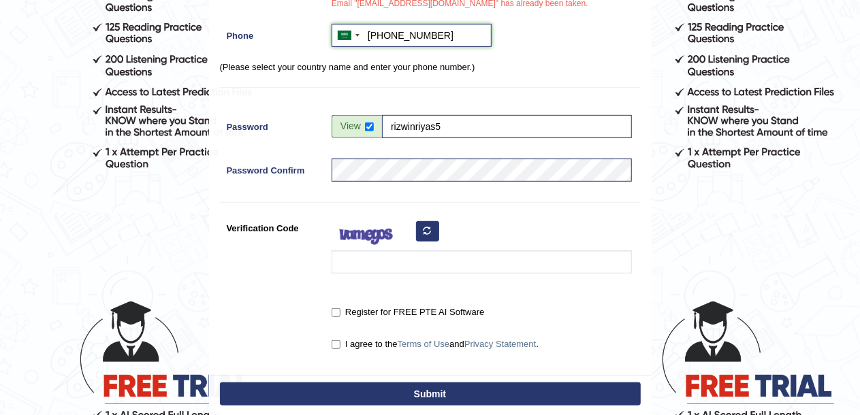
scroll to position [271, 0]
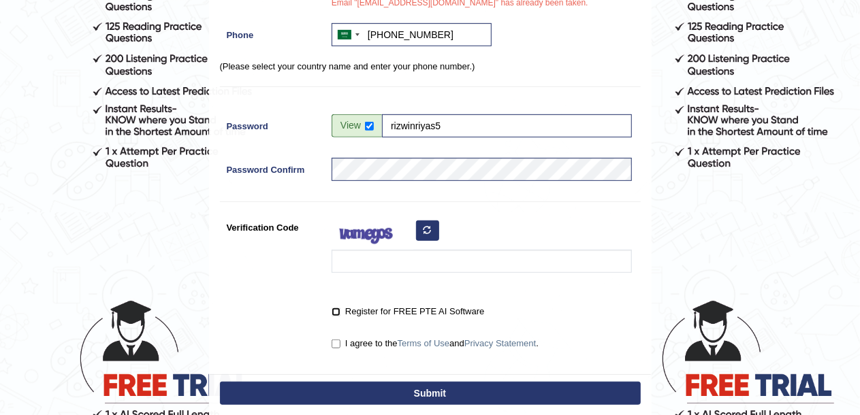
click at [332, 311] on input "Register for FREE PTE AI Software" at bounding box center [336, 312] width 9 height 9
checkbox input "true"
click at [336, 340] on input "I agree to the Terms of Use and Privacy Statement ." at bounding box center [336, 344] width 9 height 9
checkbox input "true"
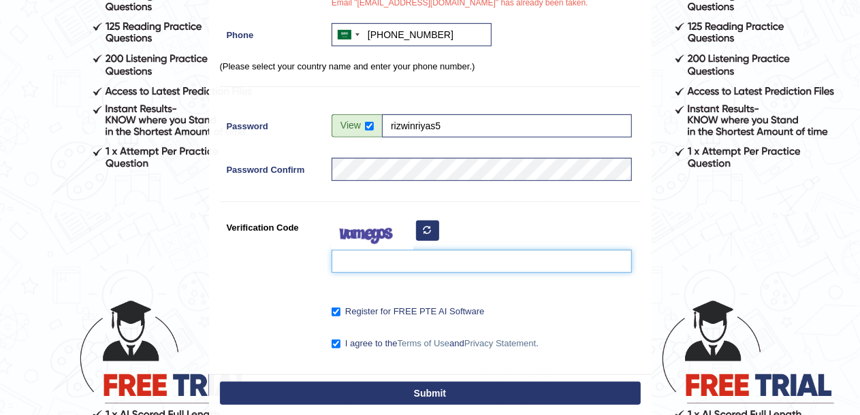
click at [375, 255] on input "Verification Code" at bounding box center [482, 261] width 300 height 23
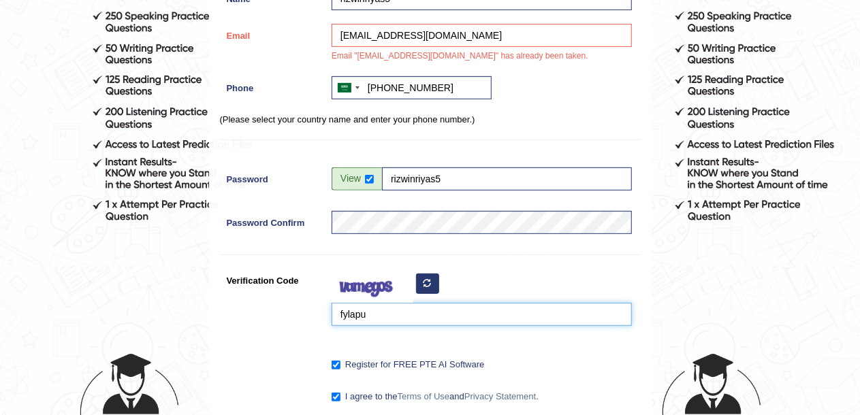
scroll to position [168, 0]
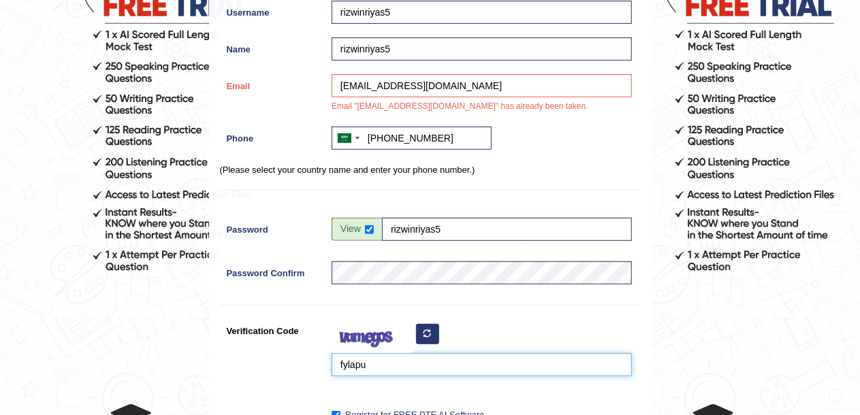
type input "fylapu"
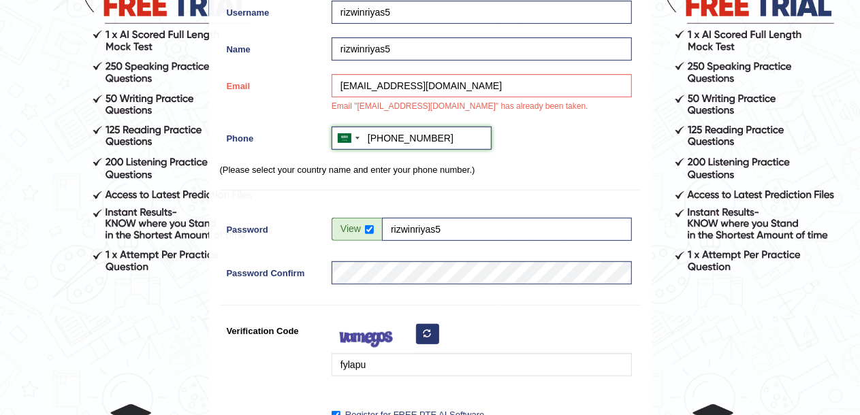
drag, startPoint x: 390, startPoint y: 143, endPoint x: 367, endPoint y: 141, distance: 22.6
click at [367, 141] on input "+966966 57 115 0280" at bounding box center [412, 138] width 160 height 23
type input "966 57 115 0280"
click at [537, 153] on div "Australia +61 India (भारत) +91 New Zealand +64 United States +1 Canada +1 Unite…" at bounding box center [478, 142] width 307 height 30
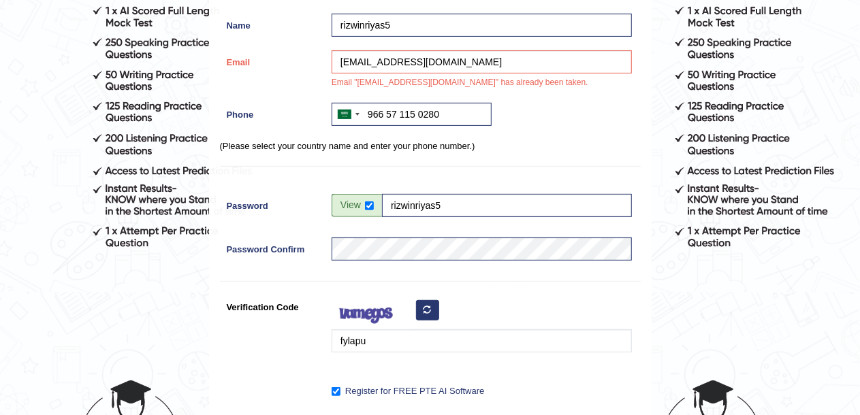
scroll to position [191, 0]
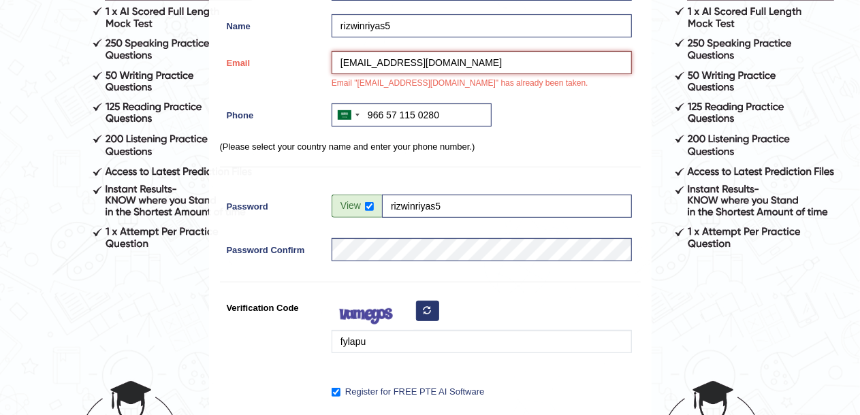
drag, startPoint x: 449, startPoint y: 71, endPoint x: 331, endPoint y: 65, distance: 118.6
click at [331, 65] on div "rizwinriyas5@gmail.com Email "rizwinriyas5@gmail.com" has already been taken." at bounding box center [478, 74] width 307 height 46
paste input "rizwinriyas@iclod.com"
type input "rizwinriyas@iclod.com"
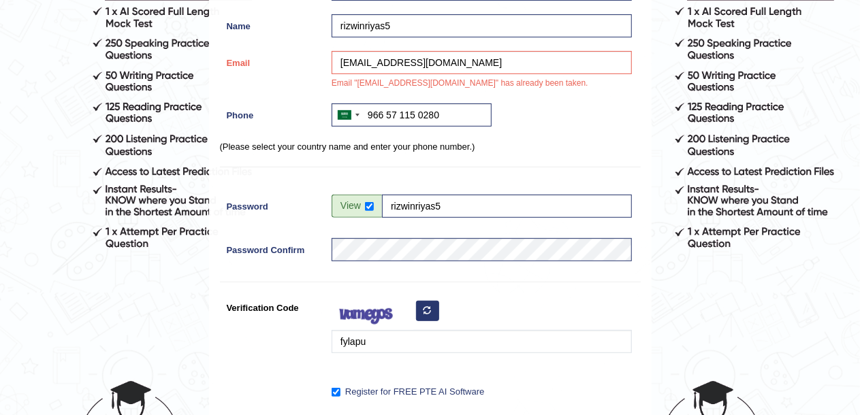
click at [309, 46] on div "Register Username rizwinriyas5 Name rizwinriyas5 Email rizwinriyas@iclod.com Em…" at bounding box center [430, 163] width 441 height 584
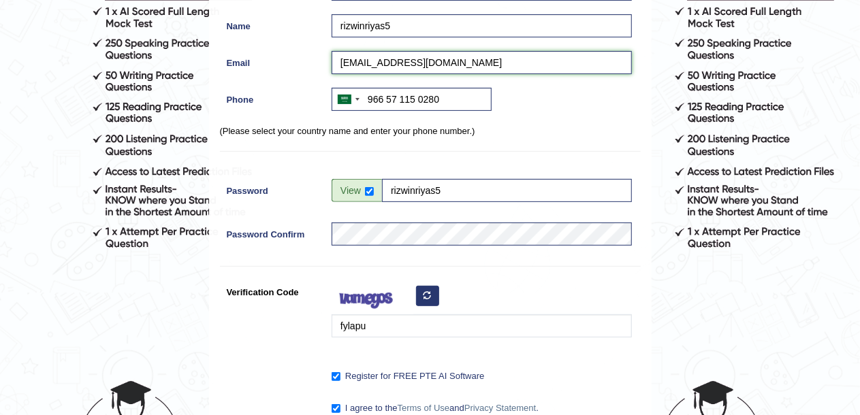
drag, startPoint x: 385, startPoint y: 61, endPoint x: 334, endPoint y: 61, distance: 51.1
click at [334, 61] on input "rizwinriyas@iclod.com" at bounding box center [482, 62] width 300 height 23
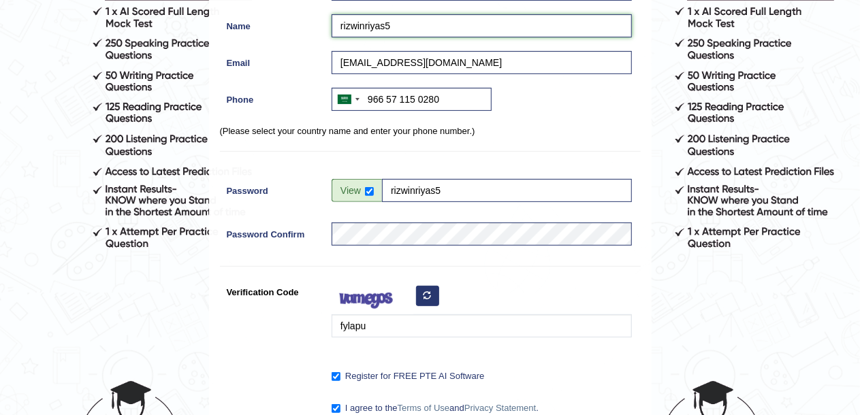
drag, startPoint x: 396, startPoint y: 14, endPoint x: 331, endPoint y: 16, distance: 65.4
click at [332, 16] on input "rizwinriyas5" at bounding box center [482, 25] width 300 height 23
paste input "rizwinriyas"
type input "rizwinriyas"
drag, startPoint x: 390, startPoint y: 22, endPoint x: 330, endPoint y: 16, distance: 60.2
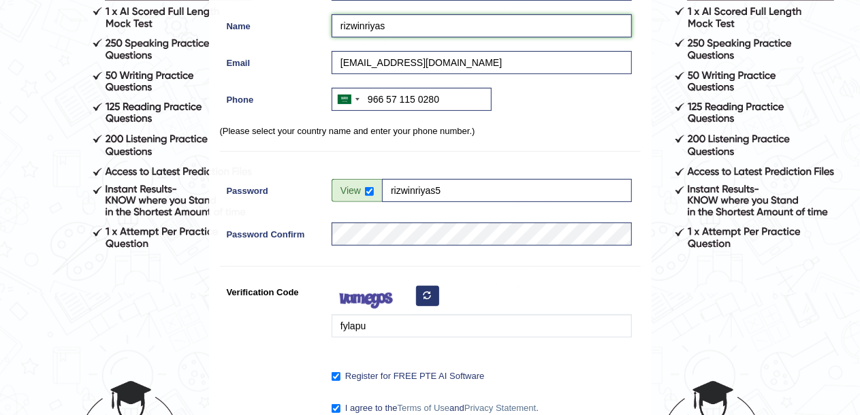
click at [330, 16] on div "rizwinriyas" at bounding box center [478, 29] width 307 height 30
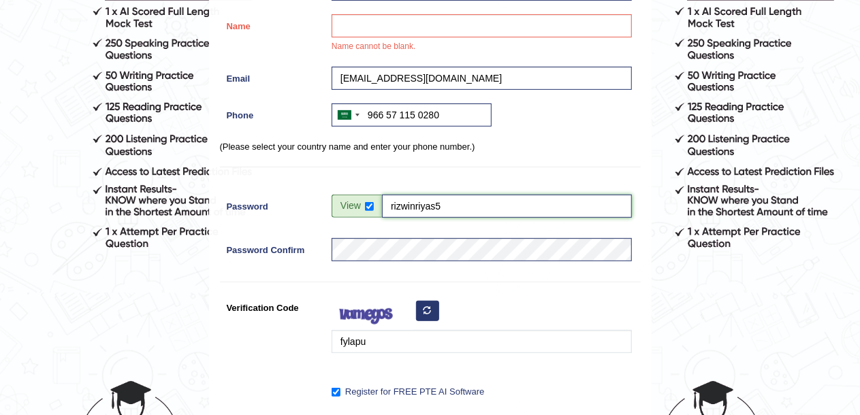
drag, startPoint x: 453, startPoint y: 190, endPoint x: 385, endPoint y: 186, distance: 67.5
click at [385, 186] on div "Register Username rizwinriyas5 Name Name cannot be blank. Email rizwinriyas@icl…" at bounding box center [430, 163] width 441 height 584
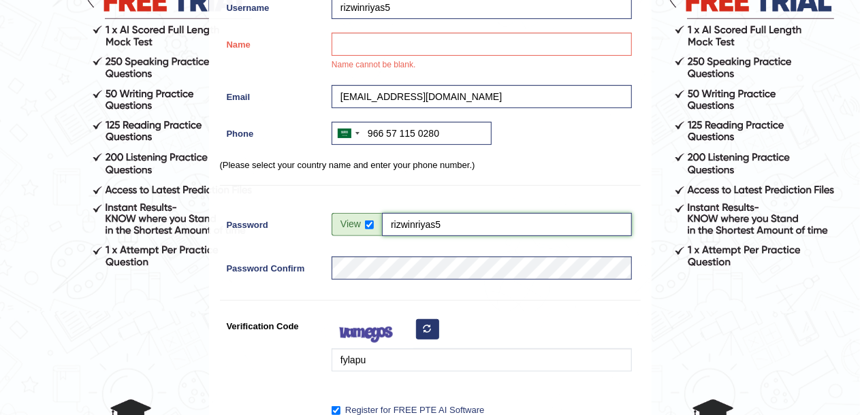
scroll to position [170, 0]
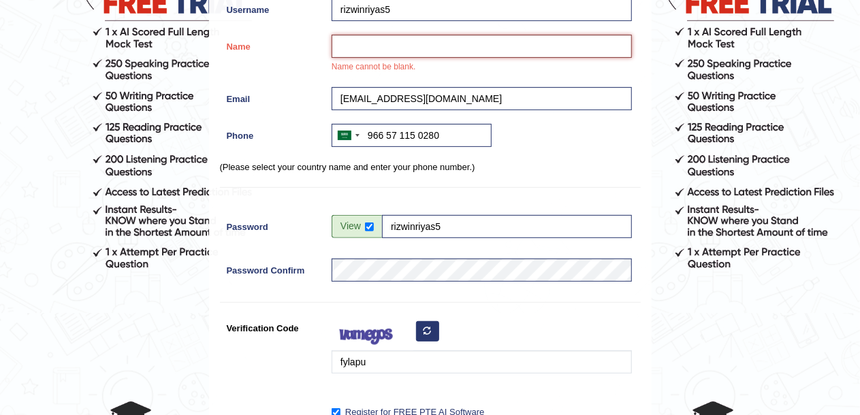
click at [390, 49] on input "Name" at bounding box center [482, 46] width 300 height 23
paste input "rizwinriyas5"
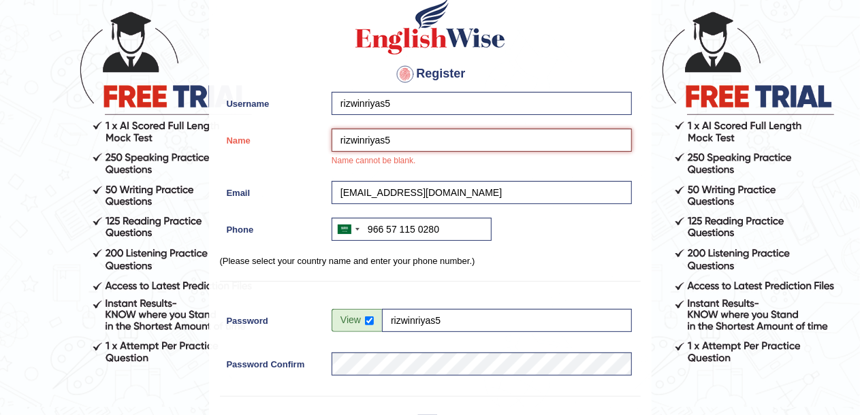
scroll to position [79, 0]
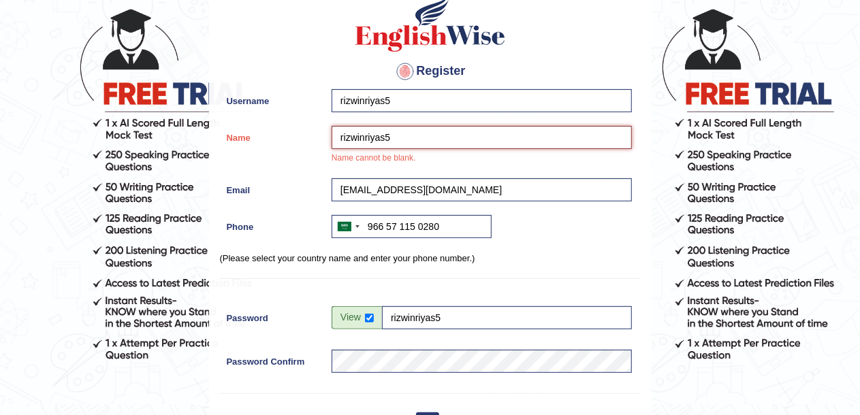
type input "rizwinriyas5"
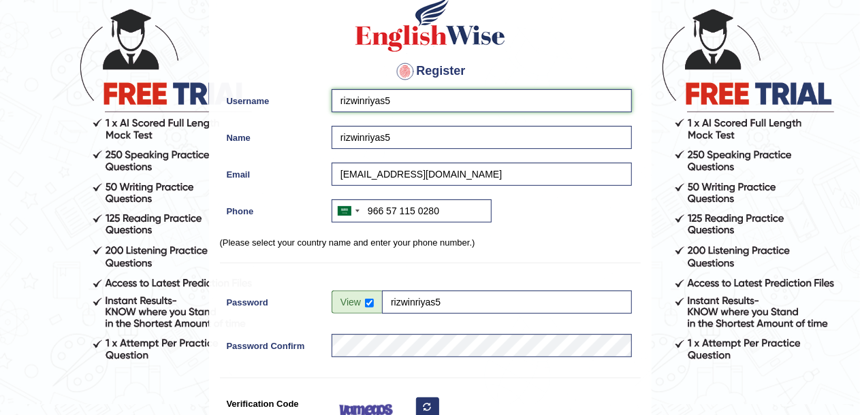
drag, startPoint x: 396, startPoint y: 99, endPoint x: 333, endPoint y: 94, distance: 63.6
click at [333, 94] on input "rizwinriyas5" at bounding box center [482, 100] width 300 height 23
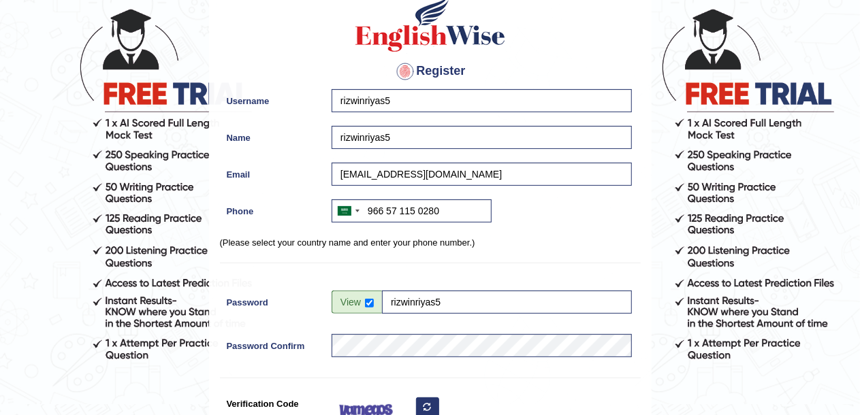
click at [554, 233] on div "Register Username rizwinriyas5 Name rizwinriyas5 Email rizwinriyas@iclod.com Ph…" at bounding box center [430, 266] width 441 height 569
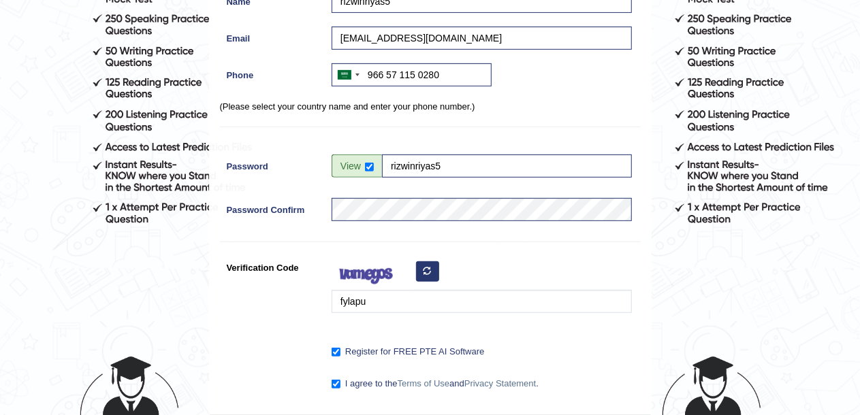
scroll to position [281, 0]
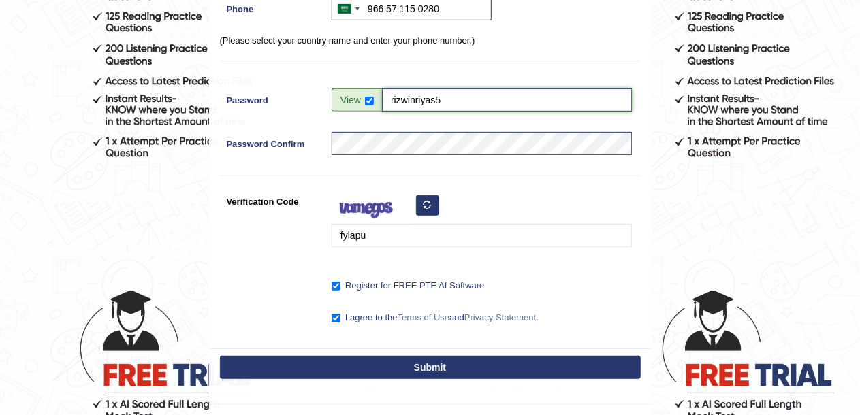
drag, startPoint x: 443, startPoint y: 102, endPoint x: 387, endPoint y: 99, distance: 55.3
click at [387, 99] on input "rizwinriyas5" at bounding box center [507, 100] width 250 height 23
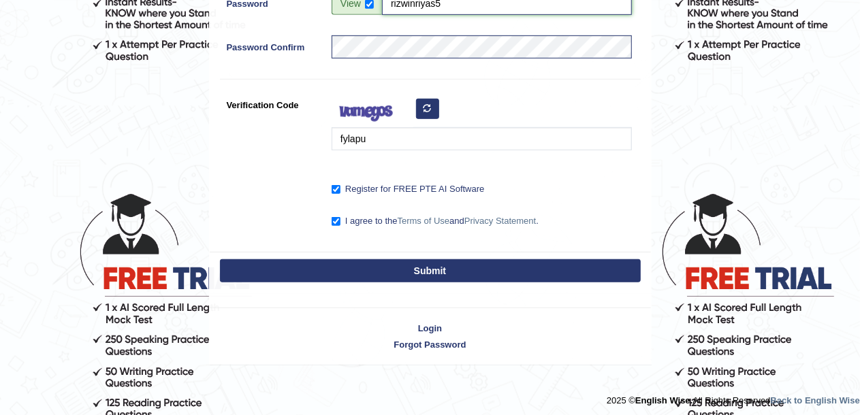
scroll to position [380, 0]
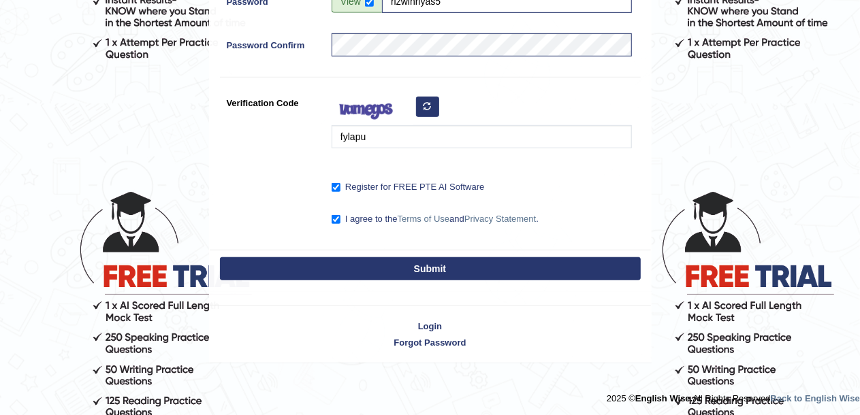
click at [471, 267] on button "Submit" at bounding box center [430, 268] width 421 height 23
type input "+966571150280"
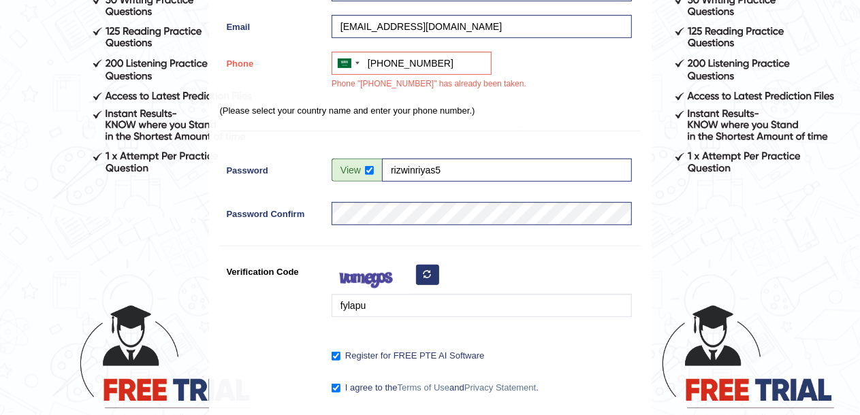
scroll to position [262, 0]
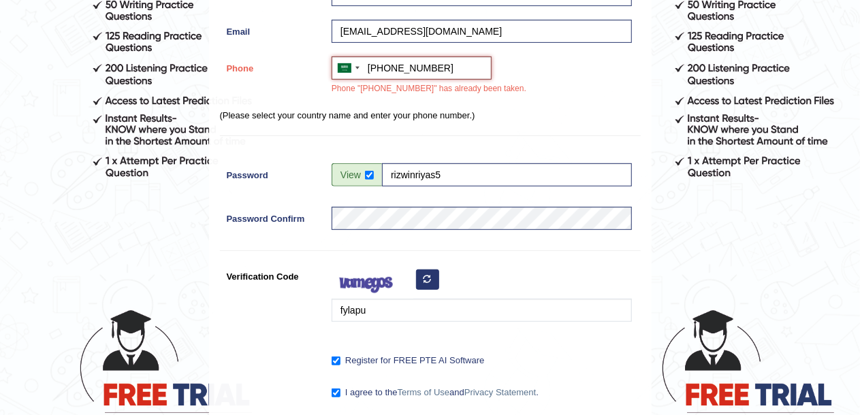
drag, startPoint x: 445, startPoint y: 64, endPoint x: 370, endPoint y: 65, distance: 75.6
click at [370, 65] on input "+966571150280" at bounding box center [412, 68] width 160 height 23
click at [419, 65] on input "Phone" at bounding box center [412, 68] width 160 height 23
paste input "+966 56 781 9383"
click at [547, 91] on div "Australia +61 India (भारत) +91 New Zealand +64 United States +1 Canada +1 Unite…" at bounding box center [478, 80] width 307 height 46
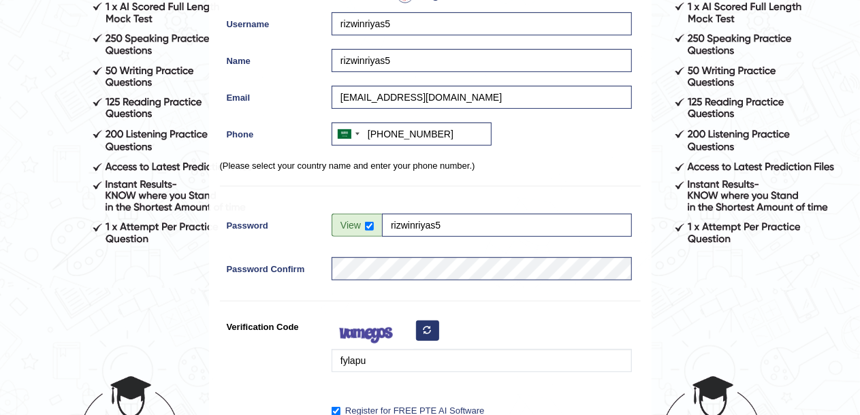
scroll to position [196, 0]
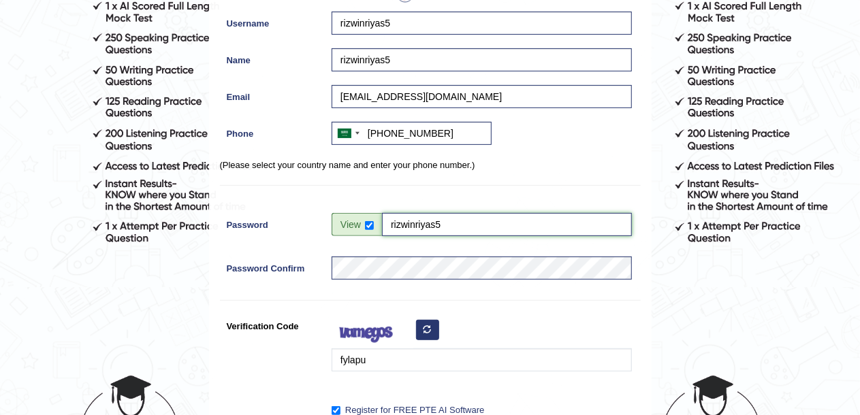
drag, startPoint x: 443, startPoint y: 222, endPoint x: 387, endPoint y: 223, distance: 55.2
click at [387, 223] on input "rizwinriyas5" at bounding box center [507, 224] width 250 height 23
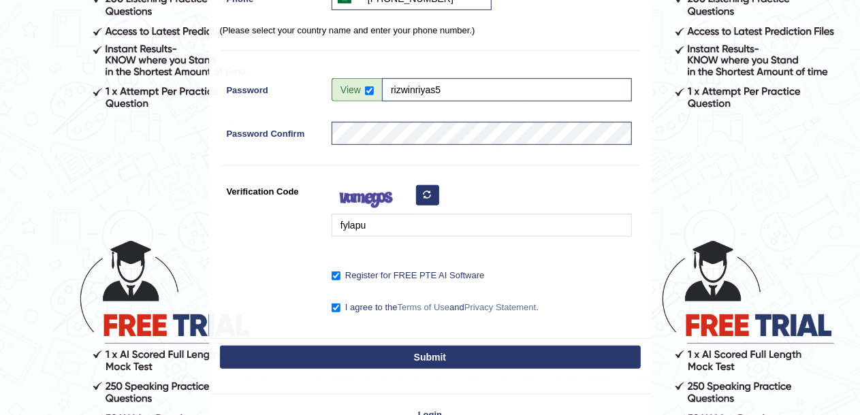
click at [434, 360] on button "Submit" at bounding box center [430, 357] width 421 height 23
type input "+966567819383"
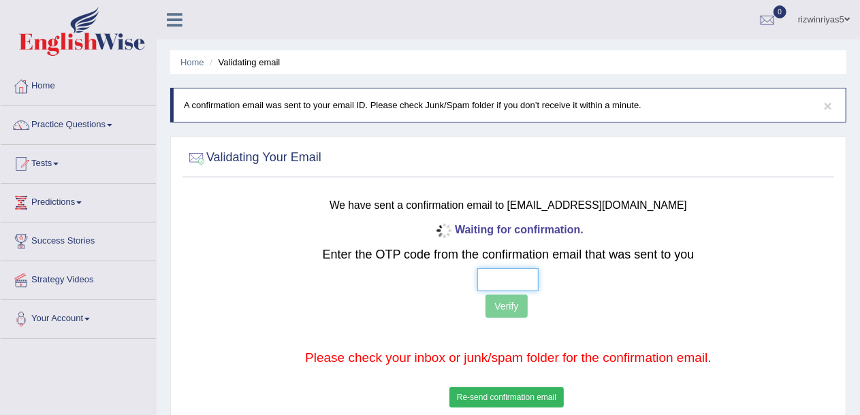
click at [510, 278] on input "text" at bounding box center [507, 279] width 61 height 23
click at [606, 312] on p "Verify" at bounding box center [508, 308] width 535 height 27
click at [494, 394] on button "Re-send confirmation email" at bounding box center [506, 397] width 114 height 20
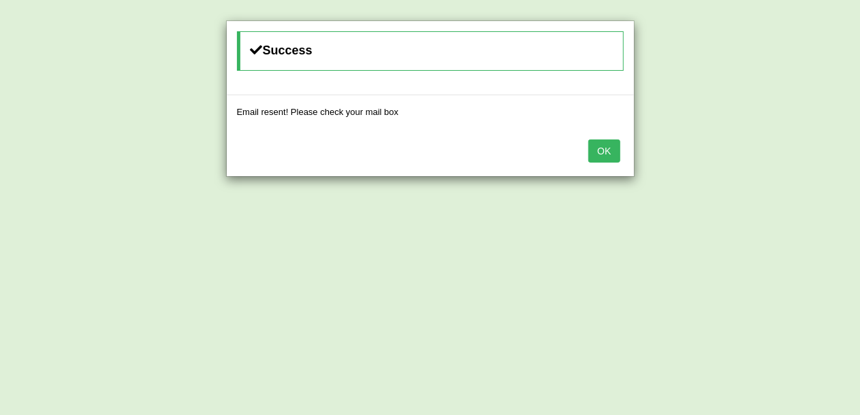
click at [603, 150] on button "OK" at bounding box center [603, 151] width 31 height 23
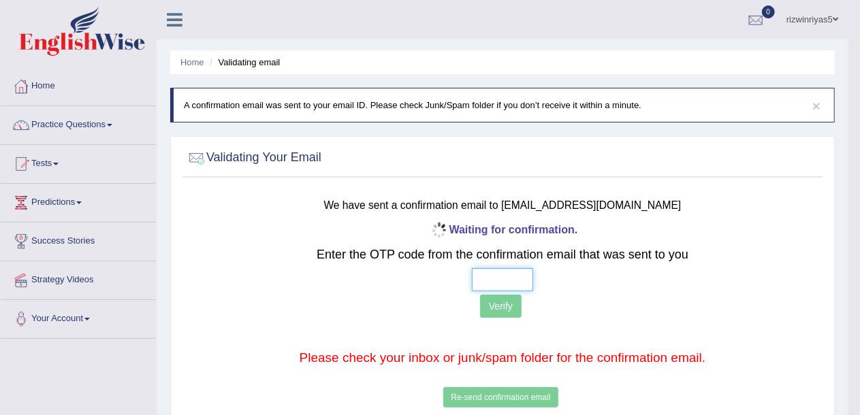
click at [510, 281] on input "text" at bounding box center [502, 279] width 61 height 23
click at [485, 284] on input "text" at bounding box center [502, 279] width 61 height 23
click at [485, 283] on input "text" at bounding box center [502, 279] width 61 height 23
click at [586, 323] on div "Waiting for confirmation. Enter the OTP code from the confirmation email that w…" at bounding box center [503, 315] width 526 height 191
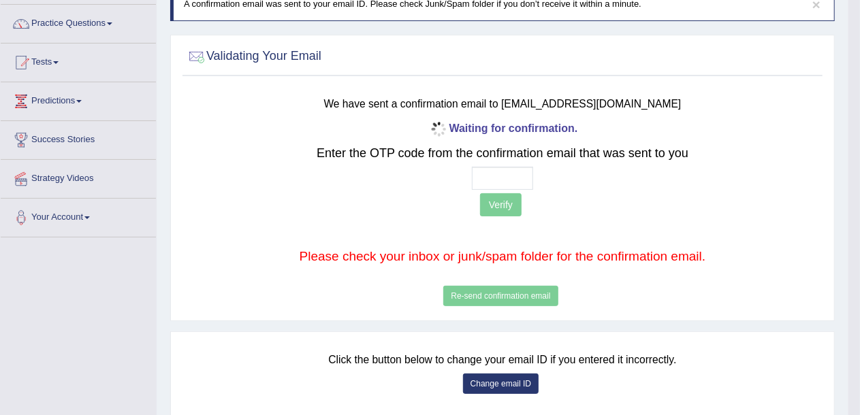
scroll to position [94, 0]
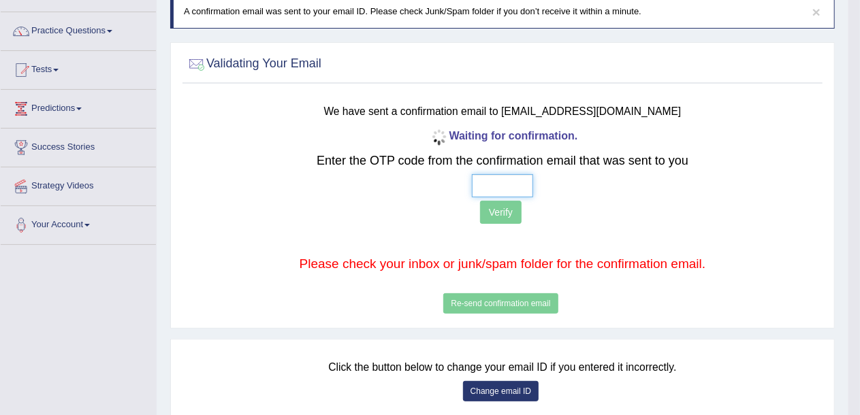
click at [480, 181] on input "text" at bounding box center [502, 185] width 61 height 23
click at [637, 211] on p "Verify" at bounding box center [503, 214] width 526 height 27
click at [539, 108] on small "We have sent a confirmation email to rizwinriyas@iclod.com" at bounding box center [503, 112] width 358 height 12
click at [669, 107] on h3 "We have sent a confirmation email to rizwinriyas@iclod.com" at bounding box center [503, 110] width 526 height 18
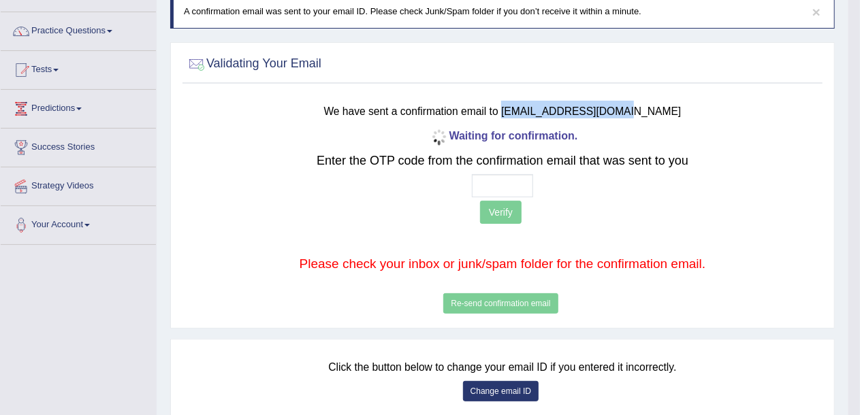
drag, startPoint x: 538, startPoint y: 110, endPoint x: 649, endPoint y: 110, distance: 111.0
click at [649, 110] on h3 "We have sent a confirmation email to rizwinriyas@iclod.com" at bounding box center [503, 110] width 526 height 18
copy small "rizwinriyas@iclod.com"
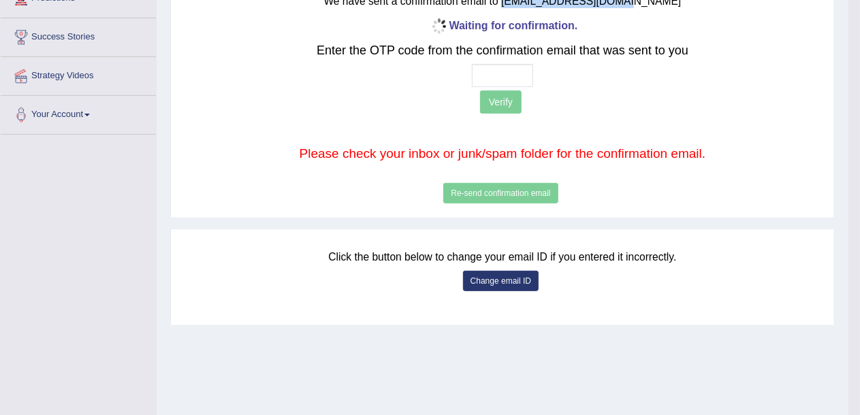
scroll to position [205, 0]
click at [497, 275] on button "Change email ID" at bounding box center [501, 280] width 76 height 20
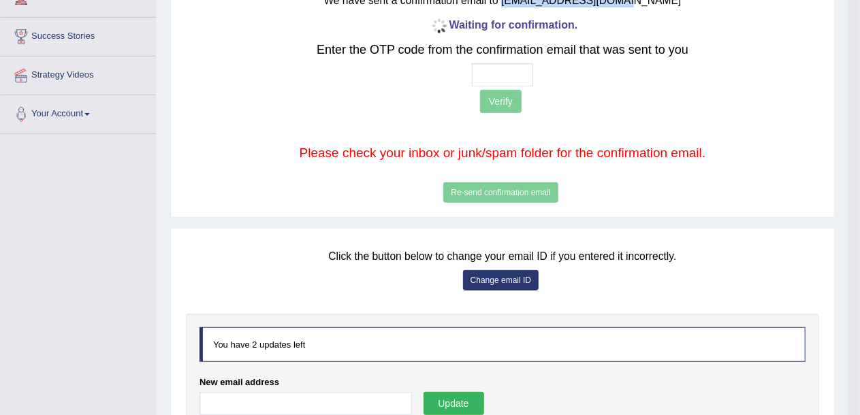
scroll to position [300, 0]
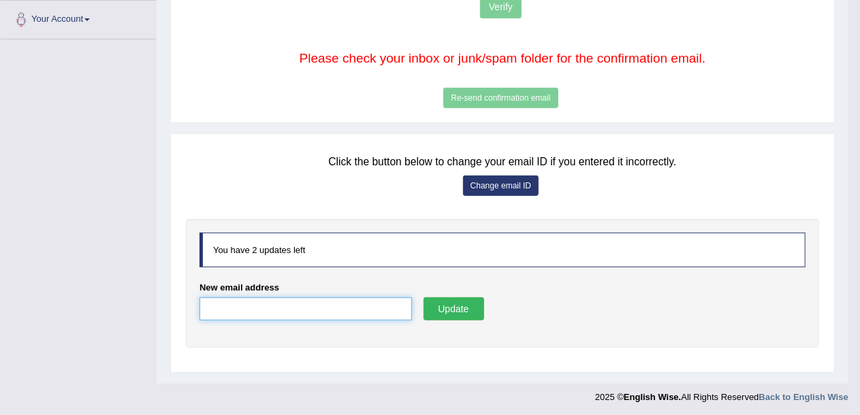
click at [335, 309] on input "New email address" at bounding box center [306, 309] width 212 height 23
paste input "rizwinriyas@iclod.com"
click at [274, 306] on input "rizwinriyas@iclod.com" at bounding box center [306, 309] width 212 height 23
type input "rizwinriyas@icloud.com"
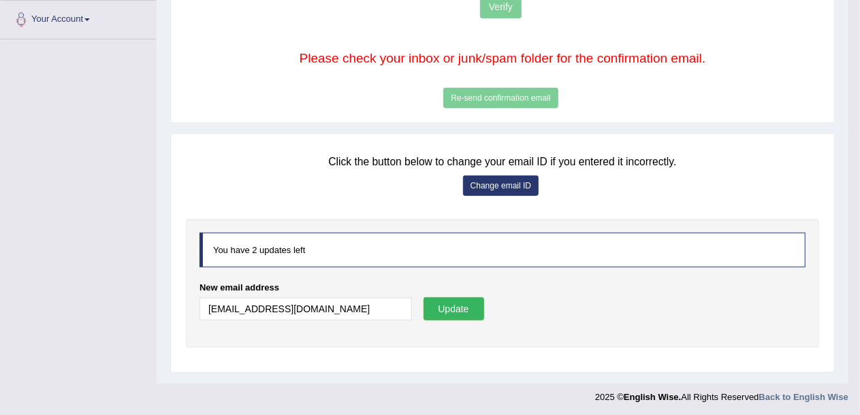
click at [466, 300] on button "Update" at bounding box center [454, 309] width 61 height 23
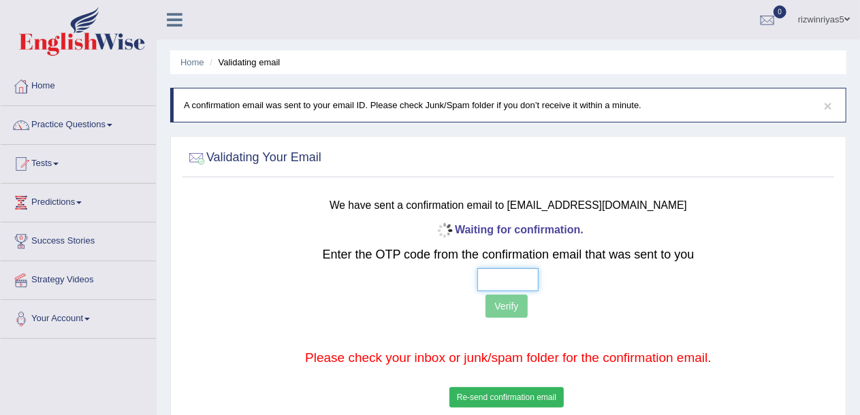
click at [492, 276] on input "text" at bounding box center [507, 279] width 61 height 23
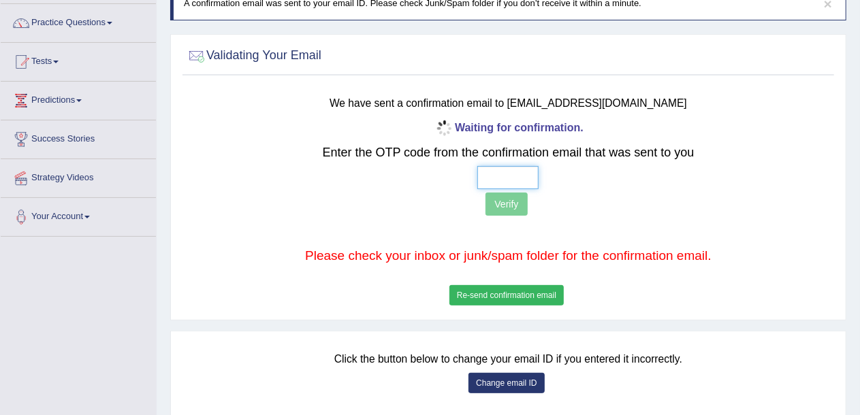
scroll to position [98, 0]
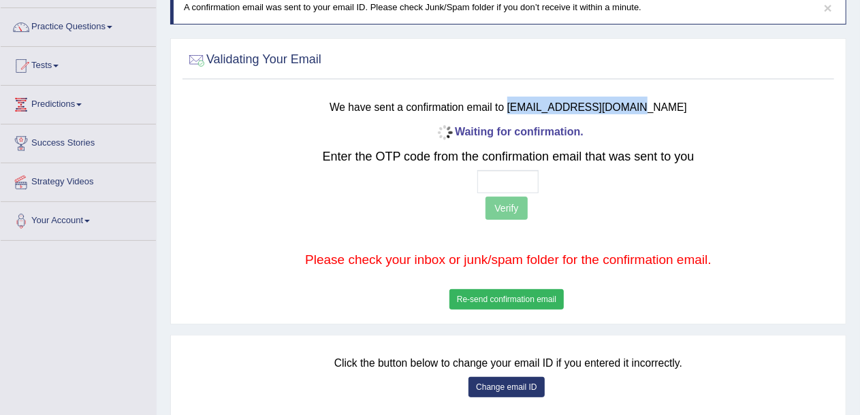
drag, startPoint x: 542, startPoint y: 105, endPoint x: 658, endPoint y: 105, distance: 115.8
click at [658, 105] on h3 "We have sent a confirmation email to rizwinriyas@icloud.com" at bounding box center [508, 106] width 535 height 18
copy small "rizwinriyas@icloud.com"
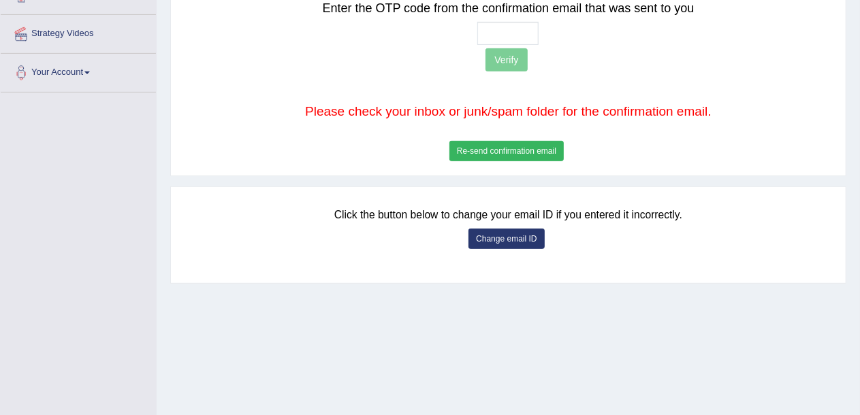
scroll to position [248, 0]
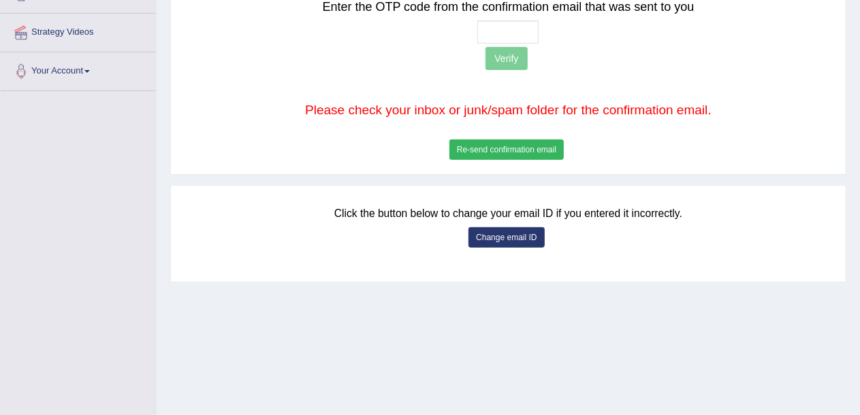
click at [504, 231] on button "Change email ID" at bounding box center [507, 237] width 76 height 20
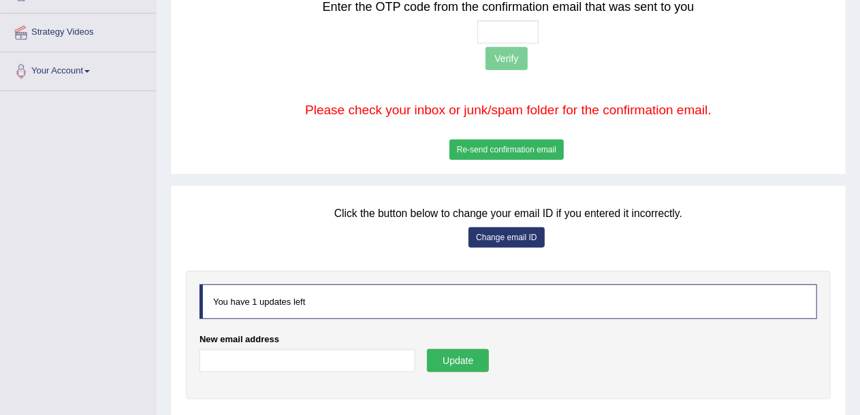
click at [543, 310] on div "You have 1 updates left" at bounding box center [509, 302] width 618 height 35
click at [266, 361] on input "New email address" at bounding box center [308, 360] width 216 height 23
paste input "rizwinriyas5@gmail.com"
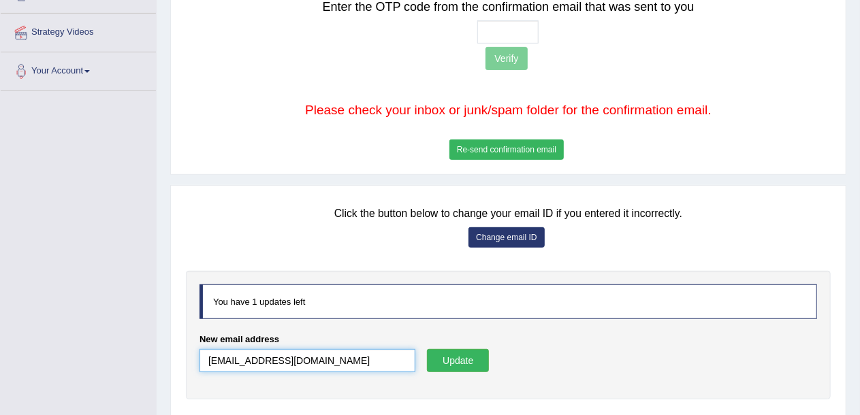
type input "rizwinriyas5@gmail.com"
click at [554, 353] on form "New email address rizwinriyas5@gmail.com Update" at bounding box center [509, 359] width 618 height 53
click at [456, 361] on button "Update" at bounding box center [458, 360] width 62 height 23
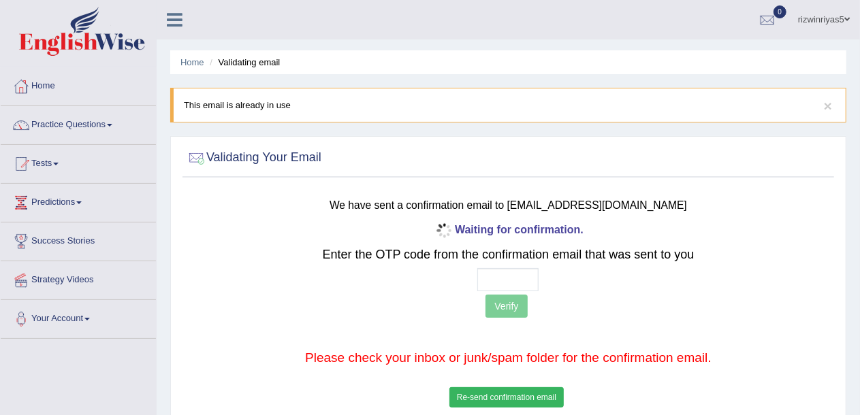
click at [497, 394] on button "Re-send confirmation email" at bounding box center [506, 397] width 114 height 20
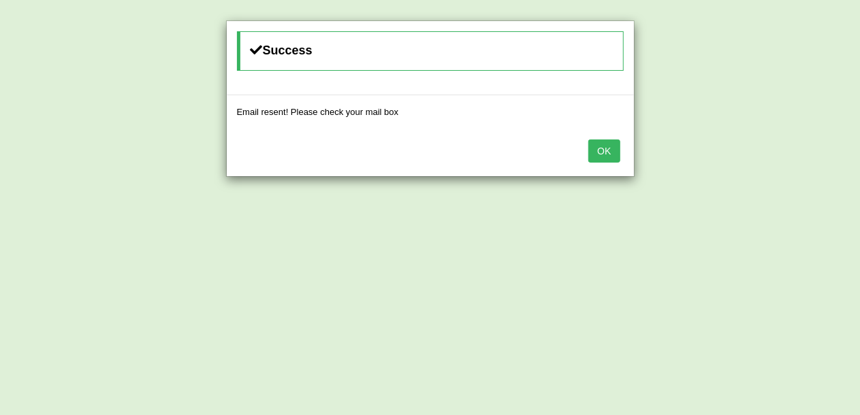
click at [606, 151] on button "OK" at bounding box center [603, 151] width 31 height 23
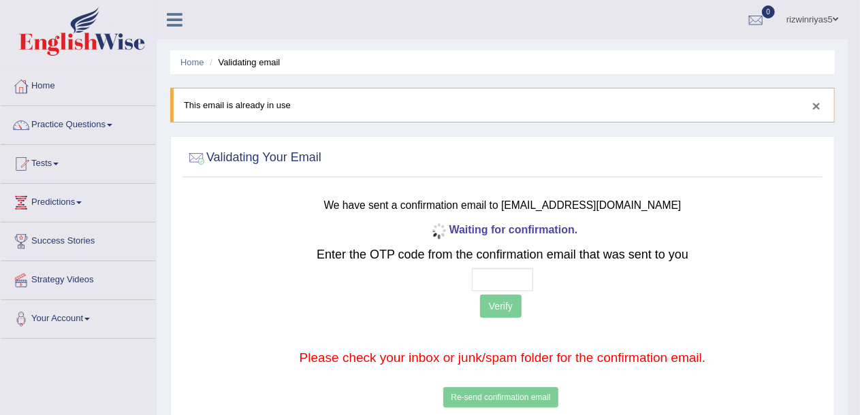
click at [814, 104] on button "×" at bounding box center [816, 106] width 8 height 14
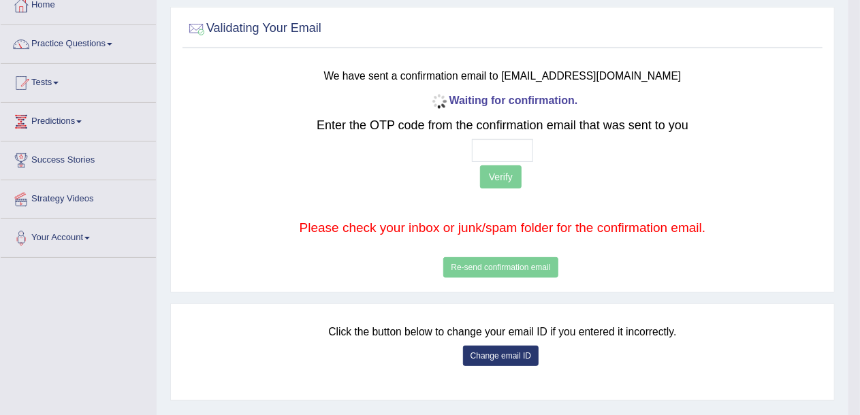
scroll to position [80, 0]
drag, startPoint x: 537, startPoint y: 75, endPoint x: 646, endPoint y: 69, distance: 109.8
click at [646, 69] on h3 "We have sent a confirmation email to [EMAIL_ADDRESS][DOMAIN_NAME]" at bounding box center [503, 75] width 526 height 18
copy small "[EMAIL_ADDRESS][DOMAIN_NAME]"
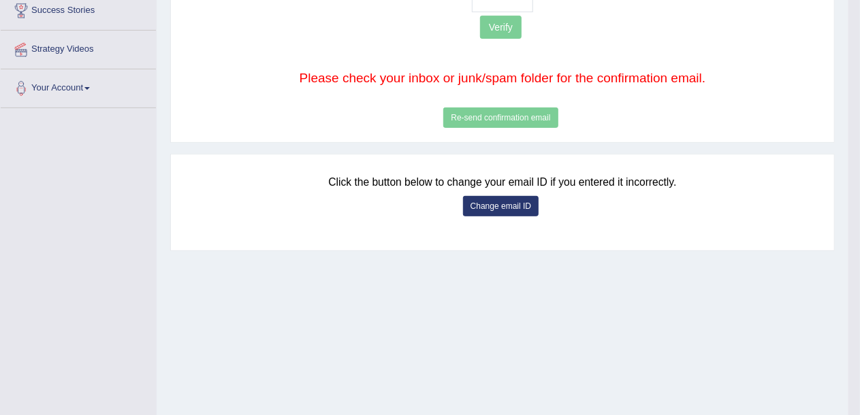
scroll to position [279, 0]
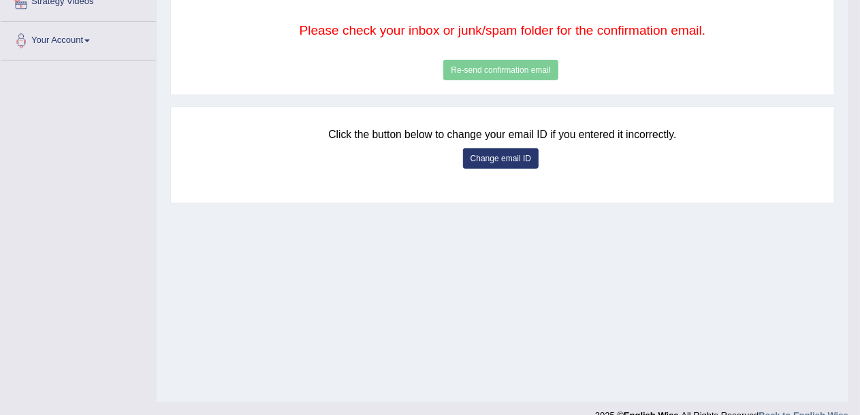
click at [499, 148] on button "Change email ID" at bounding box center [501, 158] width 76 height 20
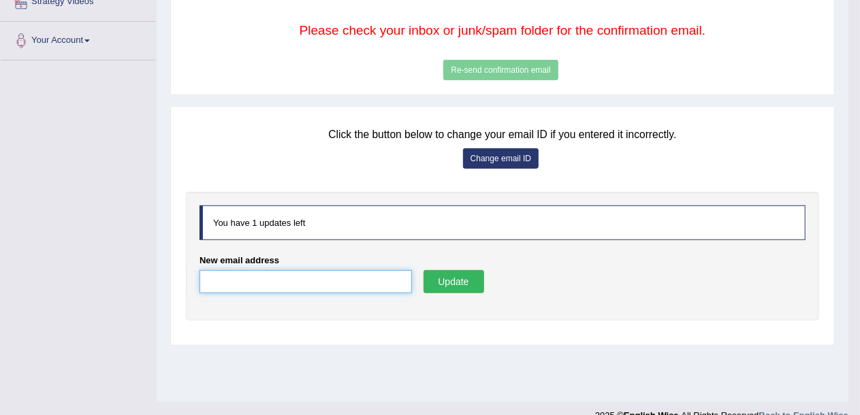
click at [263, 284] on input "New email address" at bounding box center [306, 281] width 212 height 23
paste input "[EMAIL_ADDRESS][DOMAIN_NAME]"
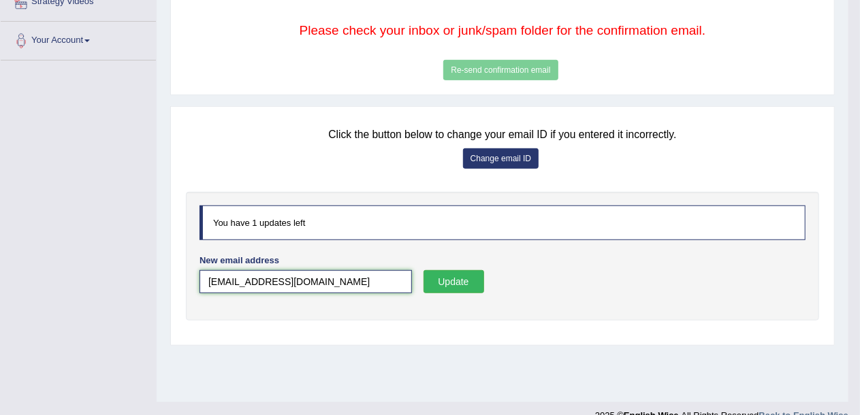
drag, startPoint x: 341, startPoint y: 272, endPoint x: 191, endPoint y: 275, distance: 150.5
click at [191, 275] on div "You have 1 updates left New email address [EMAIL_ADDRESS][DOMAIN_NAME] Update" at bounding box center [502, 256] width 633 height 129
paste input "[EMAIL_ADDRESS]"
click at [211, 281] on input "[EMAIL_ADDRESS][DOMAIN_NAME]" at bounding box center [306, 281] width 212 height 23
type input "[EMAIL_ADDRESS][DOMAIN_NAME]"
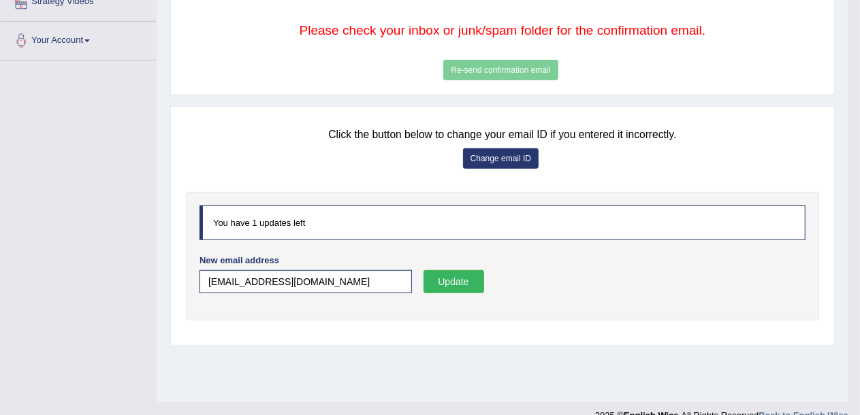
click at [458, 282] on button "Update" at bounding box center [454, 281] width 61 height 23
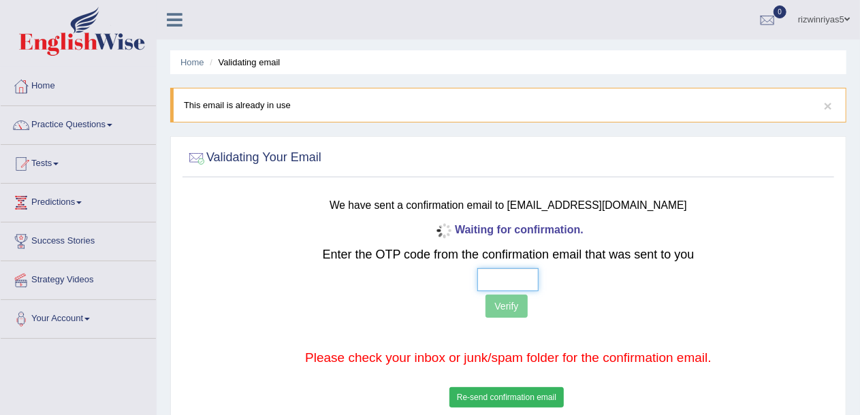
click at [507, 280] on input "text" at bounding box center [507, 279] width 61 height 23
click at [701, 322] on div "Waiting for confirmation. Enter the OTP code from the confirmation email that w…" at bounding box center [508, 315] width 535 height 191
click at [502, 286] on input "text" at bounding box center [507, 279] width 61 height 23
click at [746, 276] on div at bounding box center [508, 279] width 535 height 23
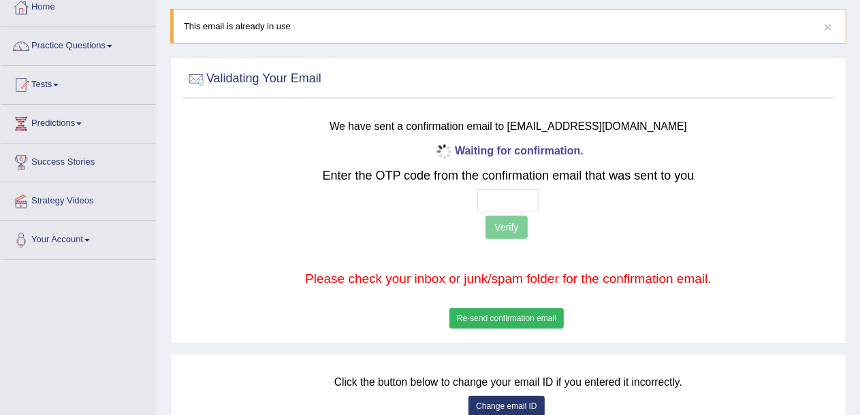
scroll to position [80, 0]
click at [403, 224] on p "Verify" at bounding box center [508, 228] width 535 height 27
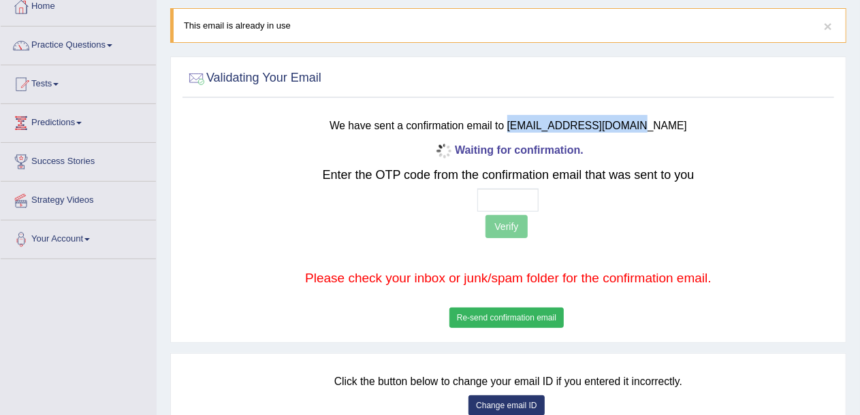
drag, startPoint x: 540, startPoint y: 124, endPoint x: 659, endPoint y: 115, distance: 119.5
click at [659, 115] on h3 "We have sent a confirmation email to rizwinriyas@icloud.com" at bounding box center [508, 124] width 535 height 18
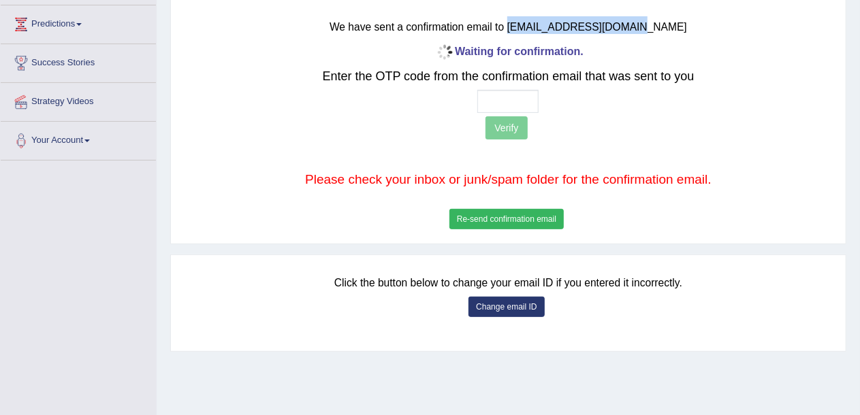
scroll to position [178, 0]
click at [492, 310] on button "Change email ID" at bounding box center [507, 308] width 76 height 20
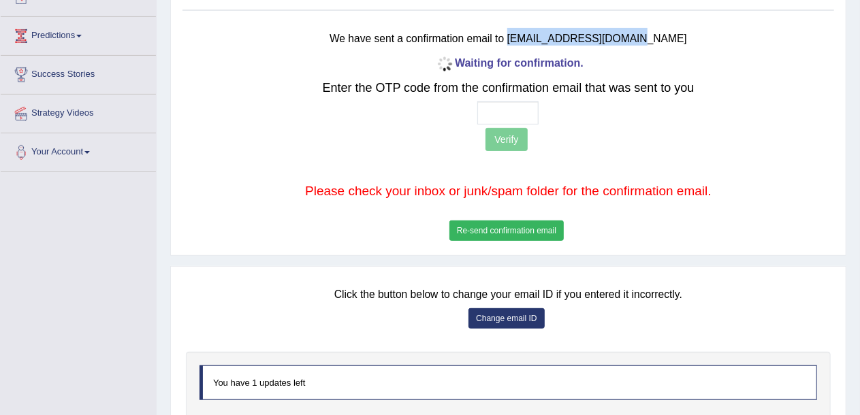
scroll to position [160, 0]
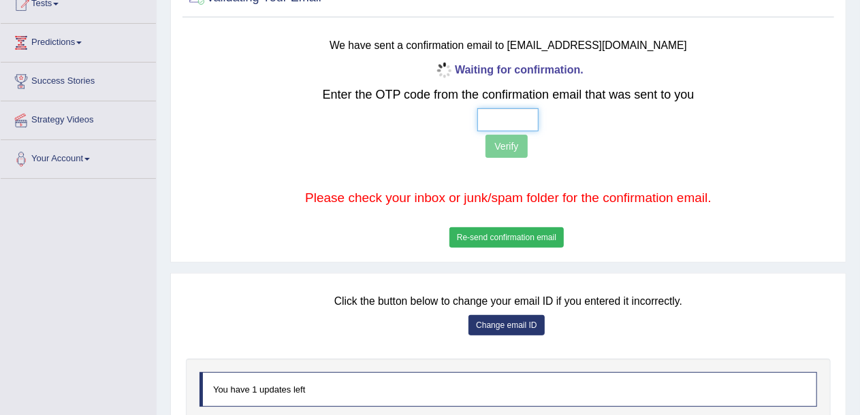
click at [489, 117] on input "text" at bounding box center [507, 119] width 61 height 23
click at [362, 154] on p "Verify" at bounding box center [508, 148] width 535 height 27
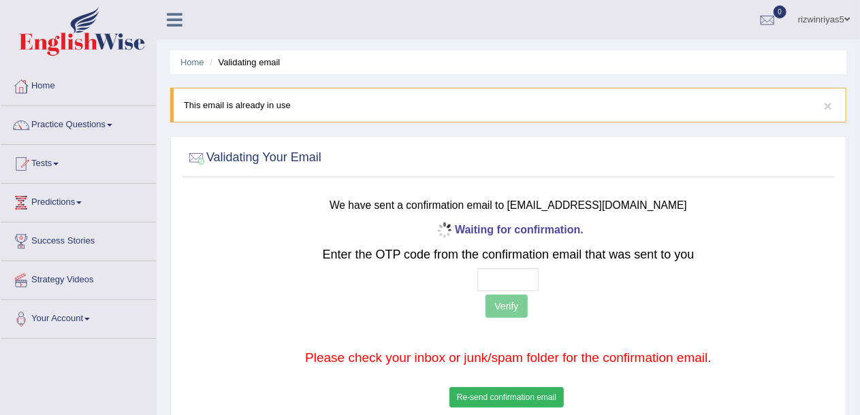
click at [45, 76] on link "Home" at bounding box center [78, 84] width 155 height 34
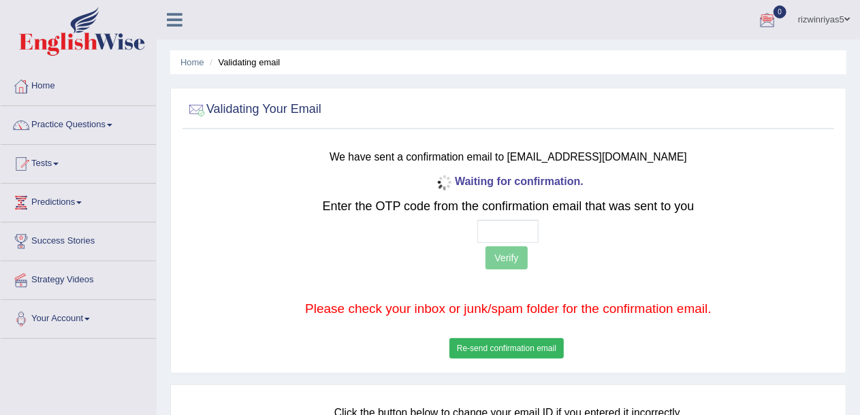
click at [827, 22] on link "rizwinriyas5" at bounding box center [824, 17] width 72 height 35
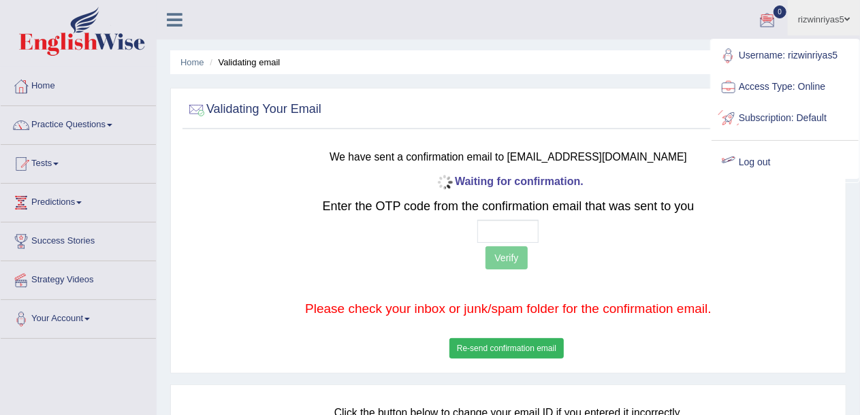
click at [770, 158] on link "Log out" at bounding box center [785, 162] width 147 height 31
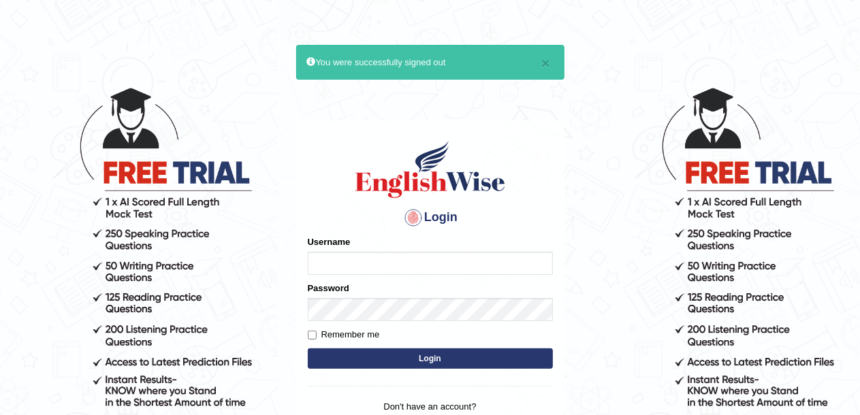
click at [506, 266] on input "Username" at bounding box center [430, 263] width 245 height 23
click at [400, 261] on input "rizwinrita" at bounding box center [430, 263] width 245 height 23
type input "rizwinriyas"
click at [612, 332] on body "× You were successfully signed out Login Please fix the following errors: Usern…" at bounding box center [430, 250] width 860 height 415
